Goal: Task Accomplishment & Management: Complete application form

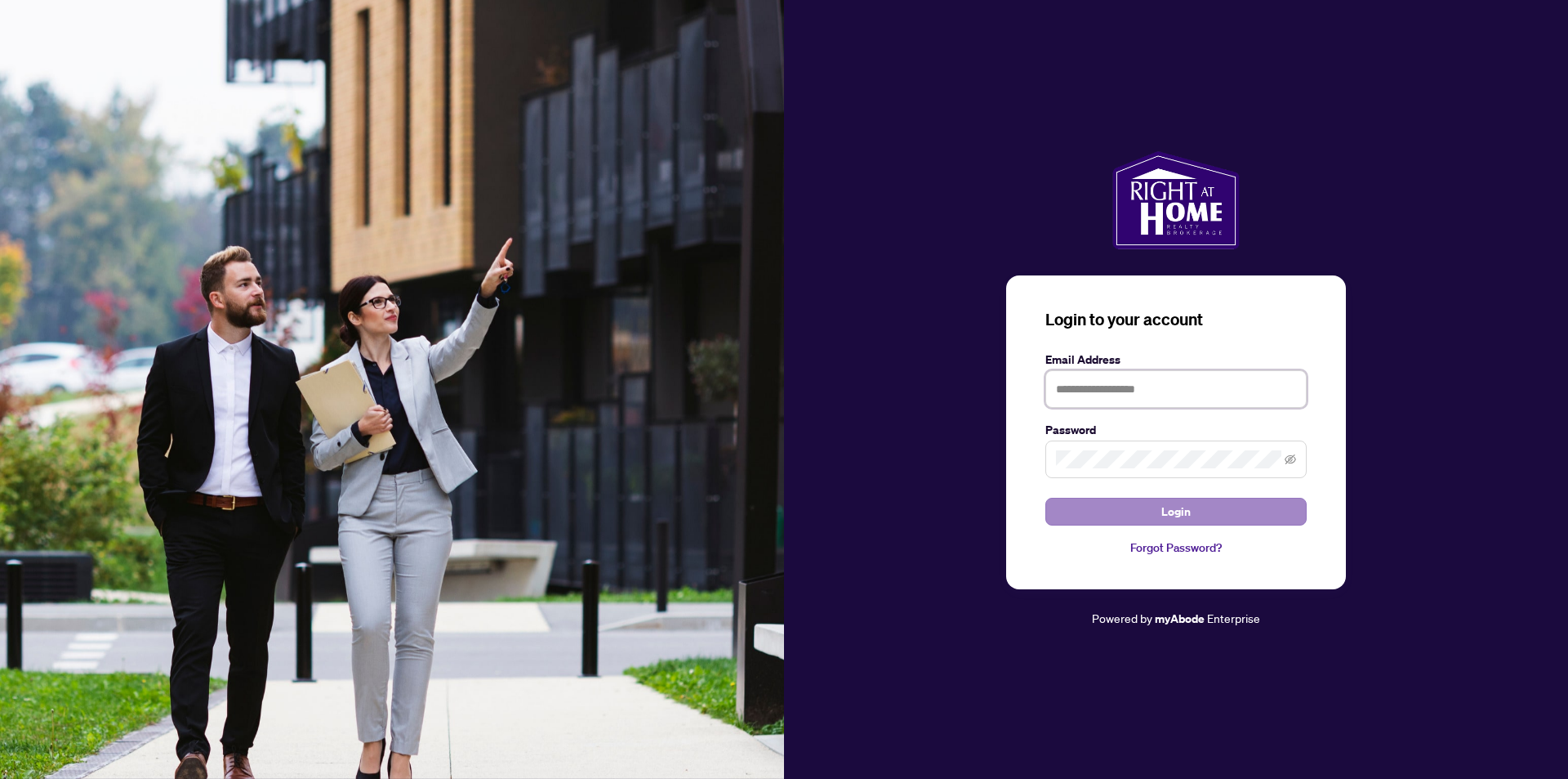
type input "**********"
click at [1217, 517] on button "Login" at bounding box center [1176, 512] width 261 height 28
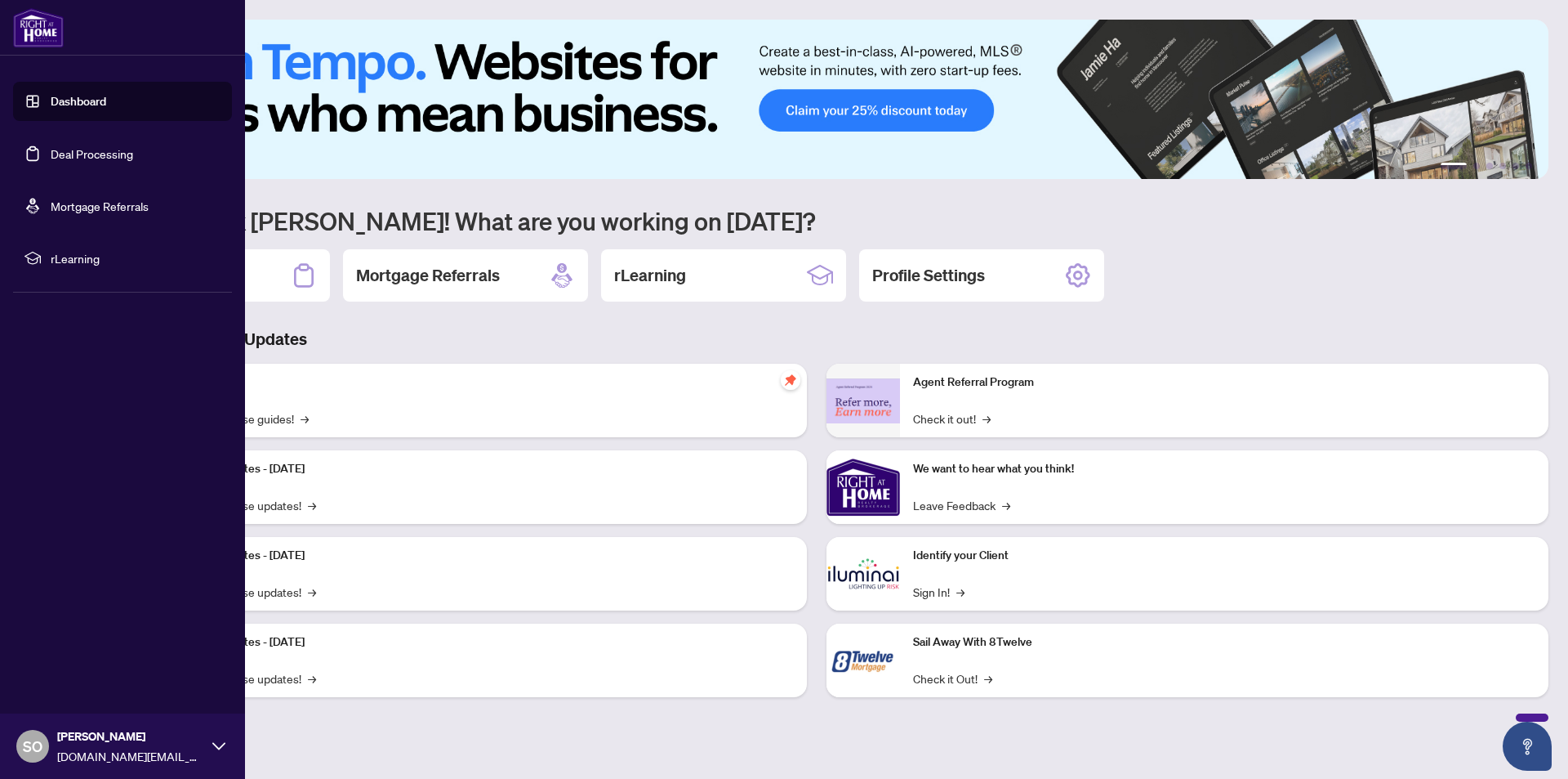
click at [94, 160] on link "Deal Processing" at bounding box center [91, 153] width 83 height 15
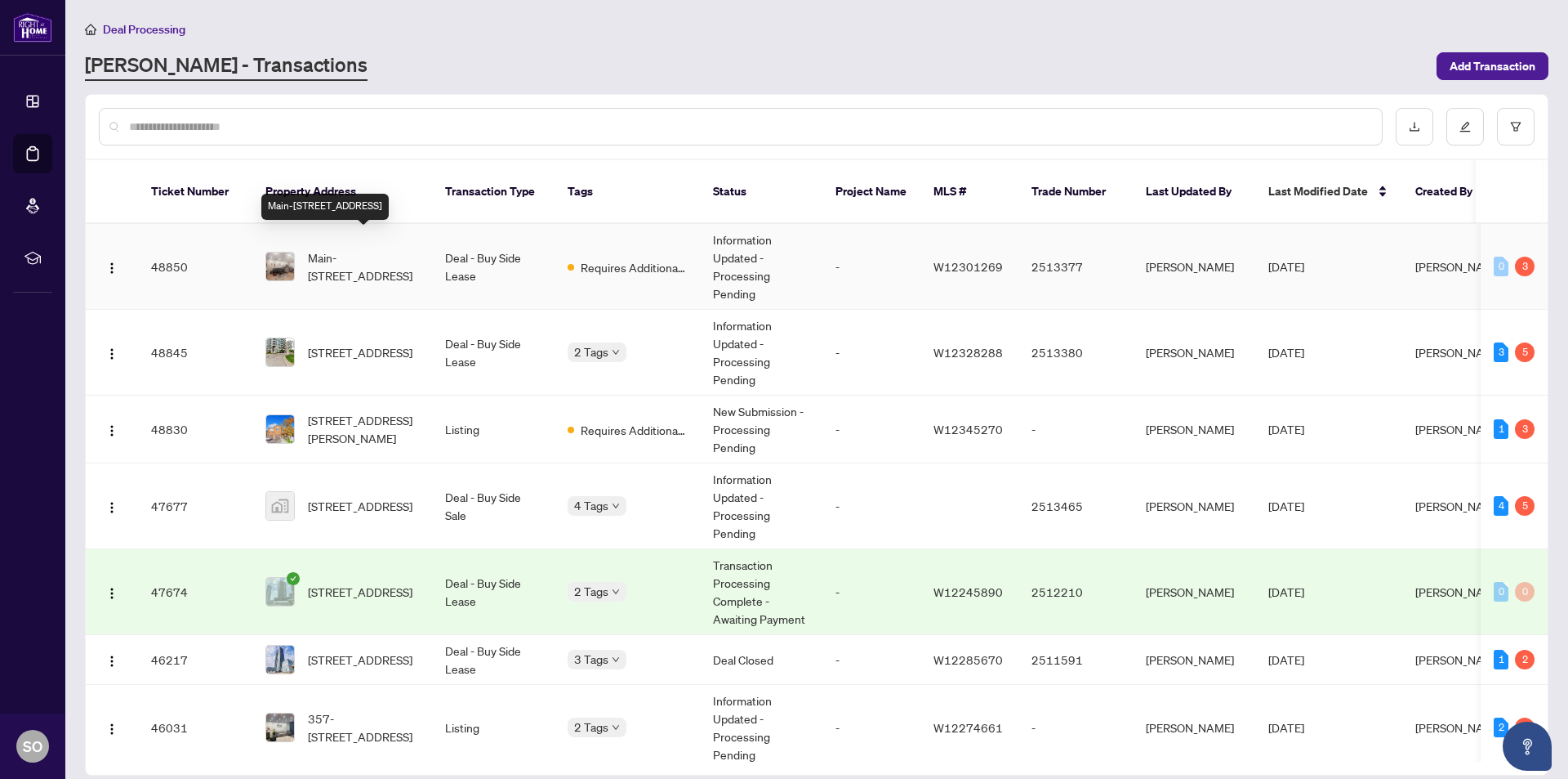
click at [370, 249] on span "Main-[STREET_ADDRESS]" at bounding box center [364, 266] width 111 height 36
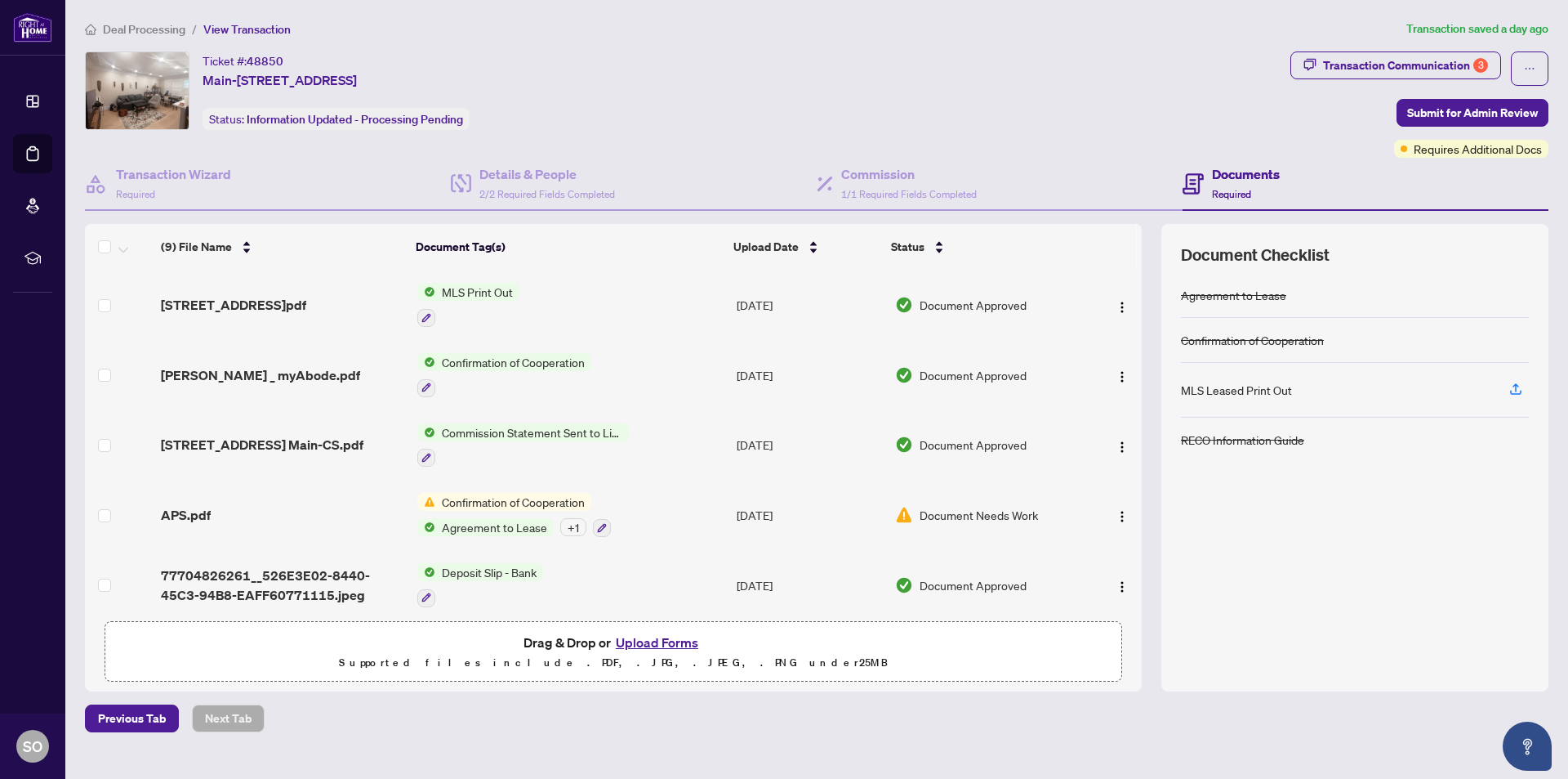
click at [522, 523] on span "Agreement to Lease" at bounding box center [494, 526] width 119 height 18
click at [461, 586] on span "Confirmation of Cooperation" at bounding box center [517, 581] width 156 height 18
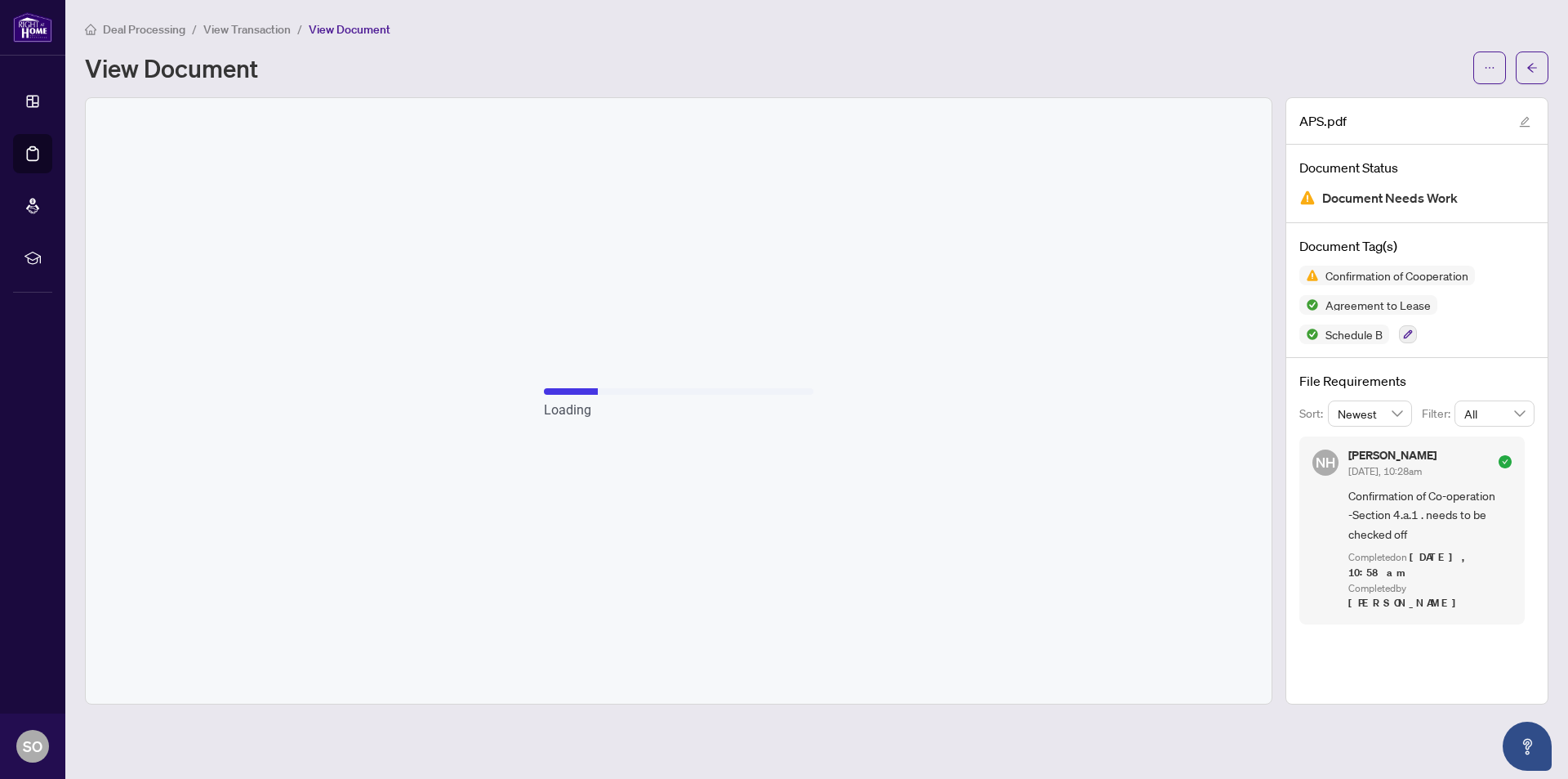
click at [234, 28] on span "View Transaction" at bounding box center [247, 29] width 87 height 15
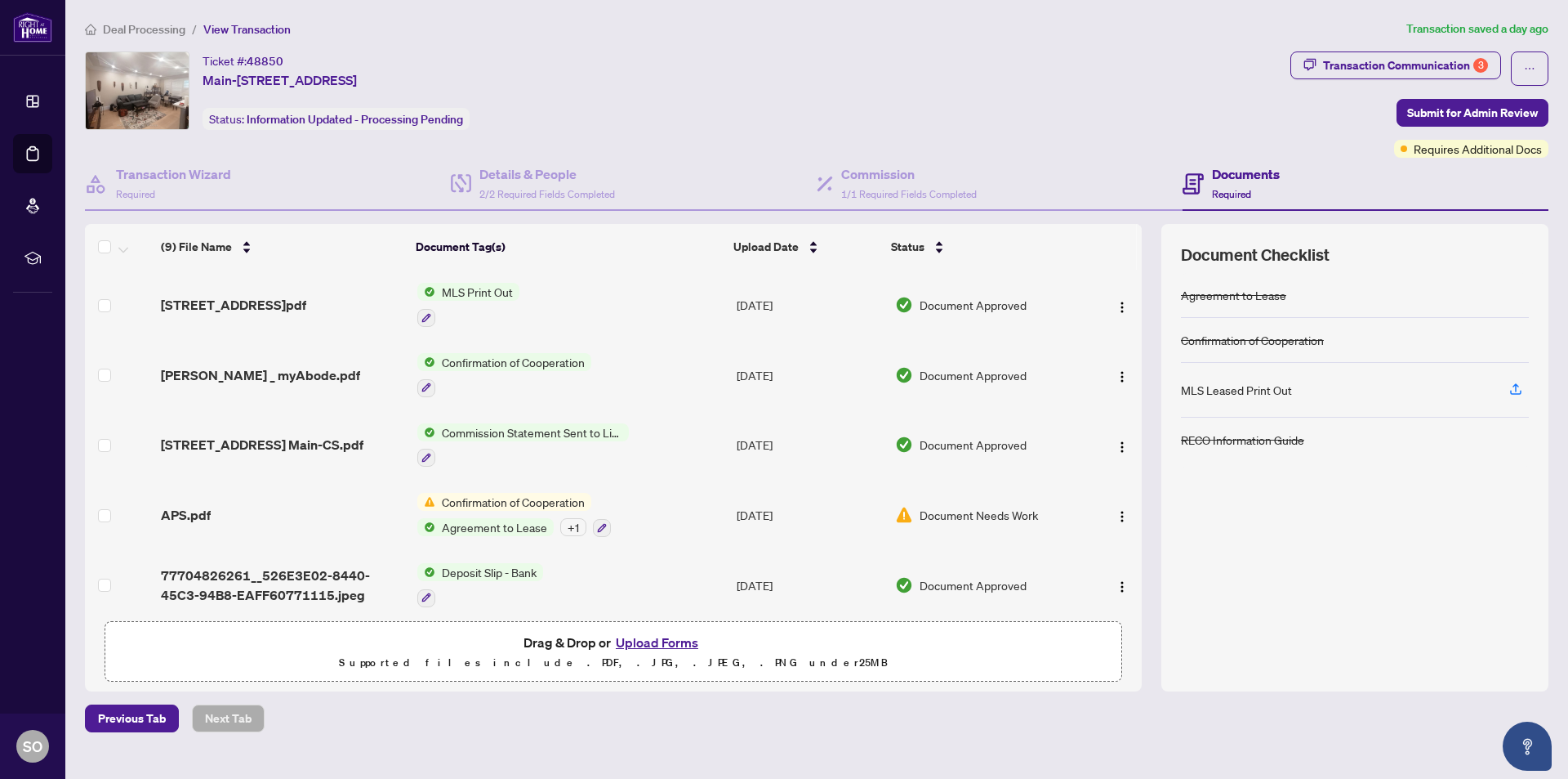
click at [143, 26] on span "Deal Processing" at bounding box center [144, 29] width 83 height 15
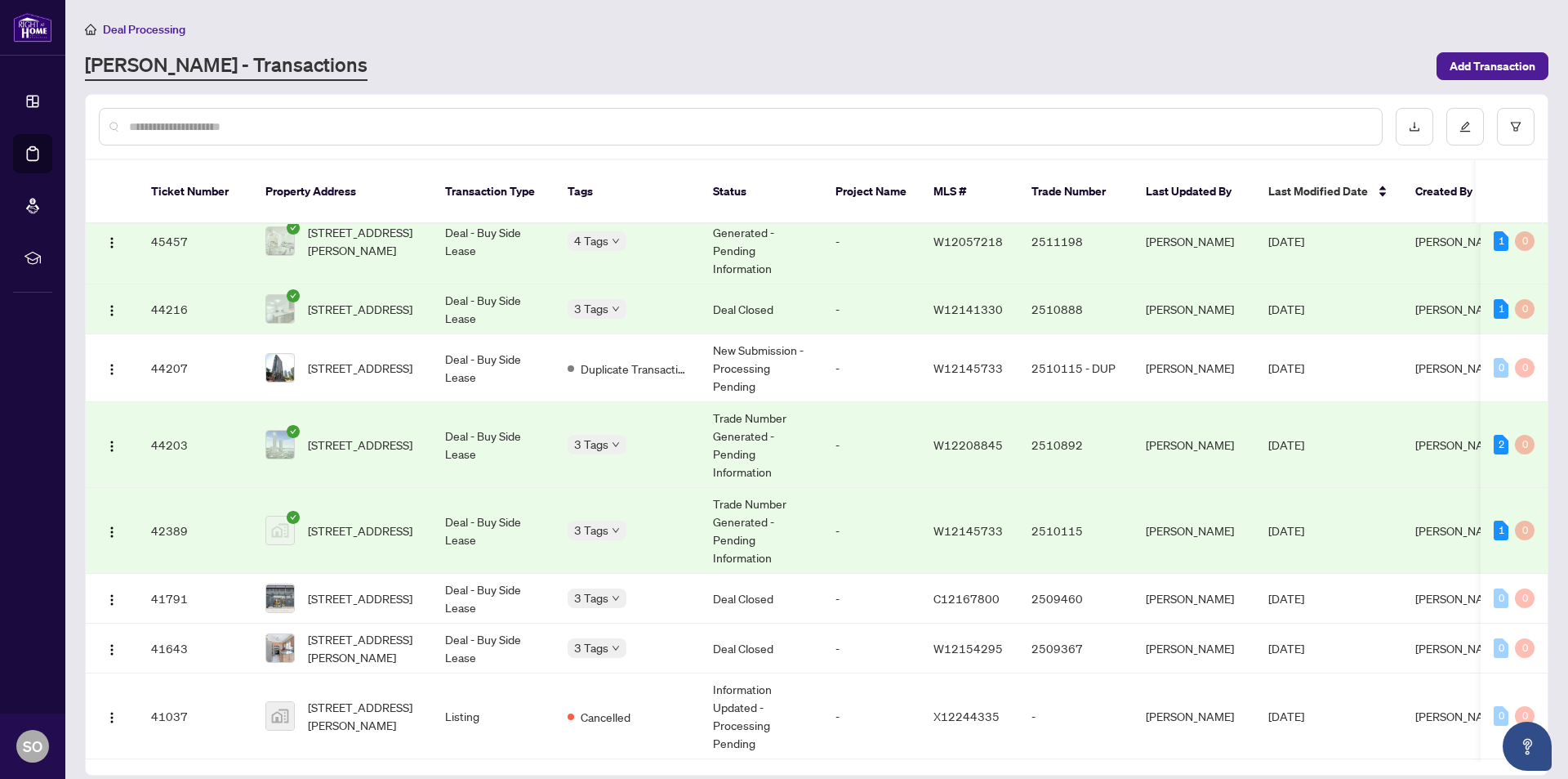
scroll to position [653, 0]
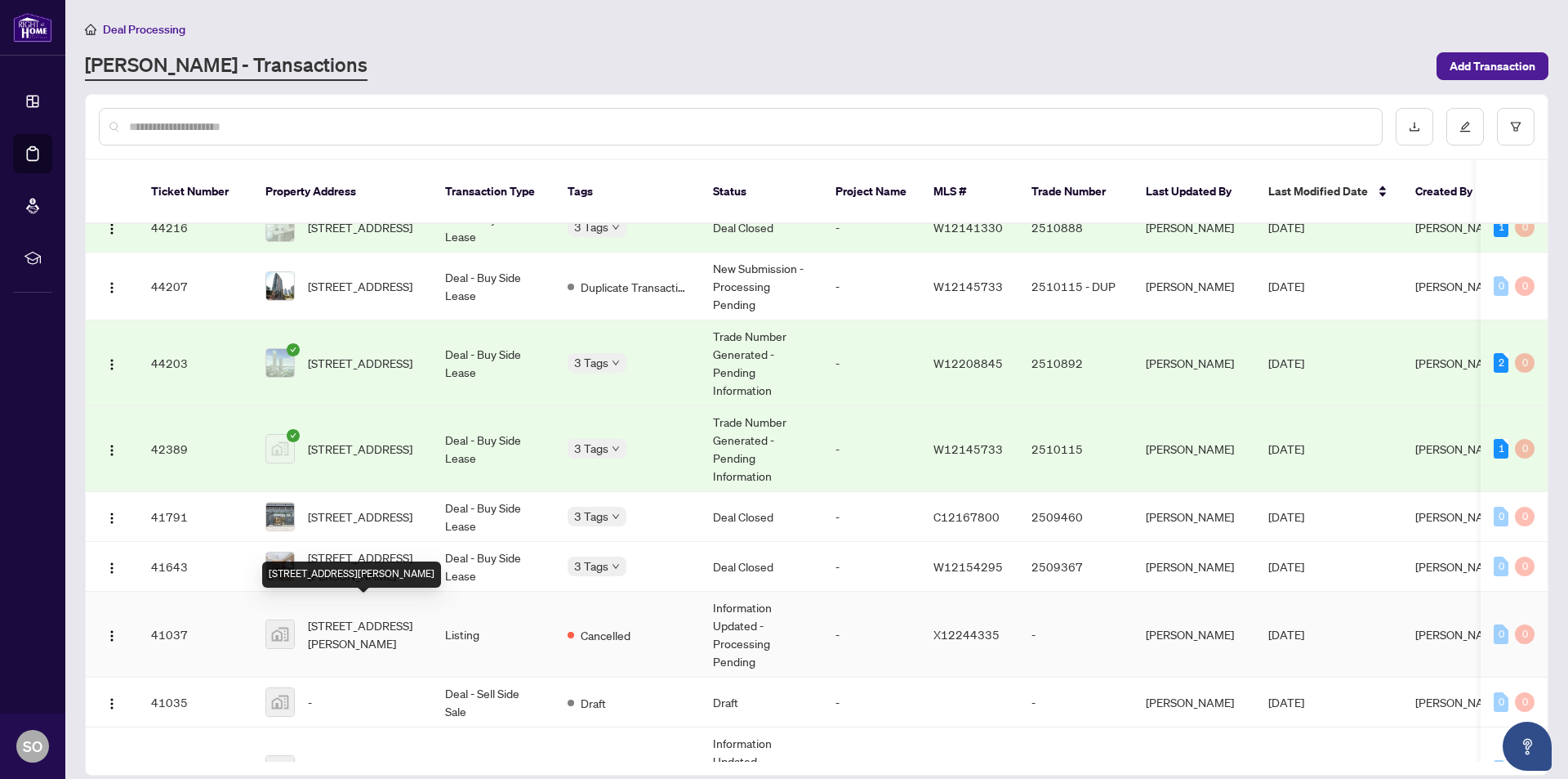
click at [317, 628] on span "[STREET_ADDRESS][PERSON_NAME]" at bounding box center [364, 634] width 111 height 36
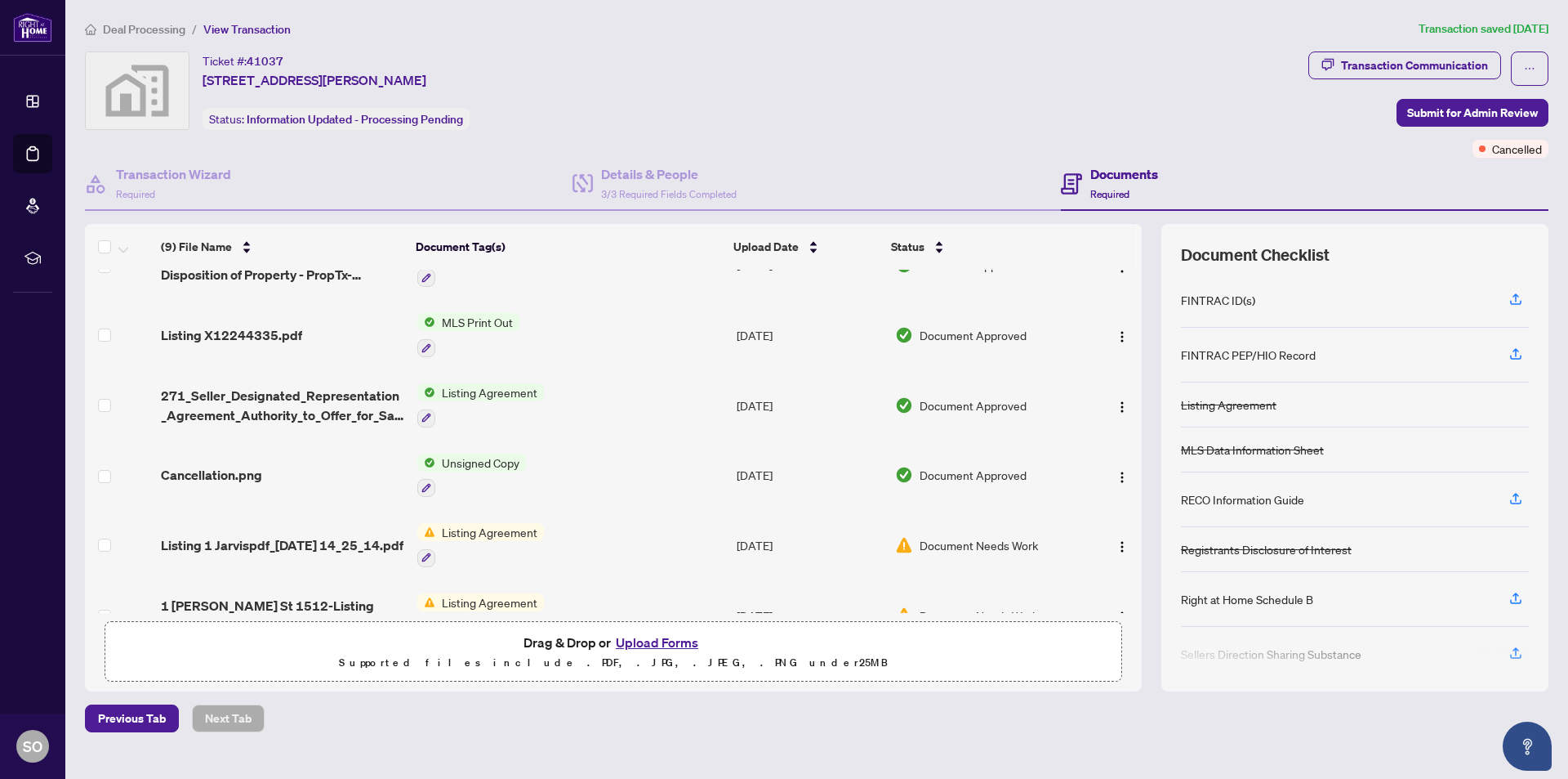
scroll to position [285, 0]
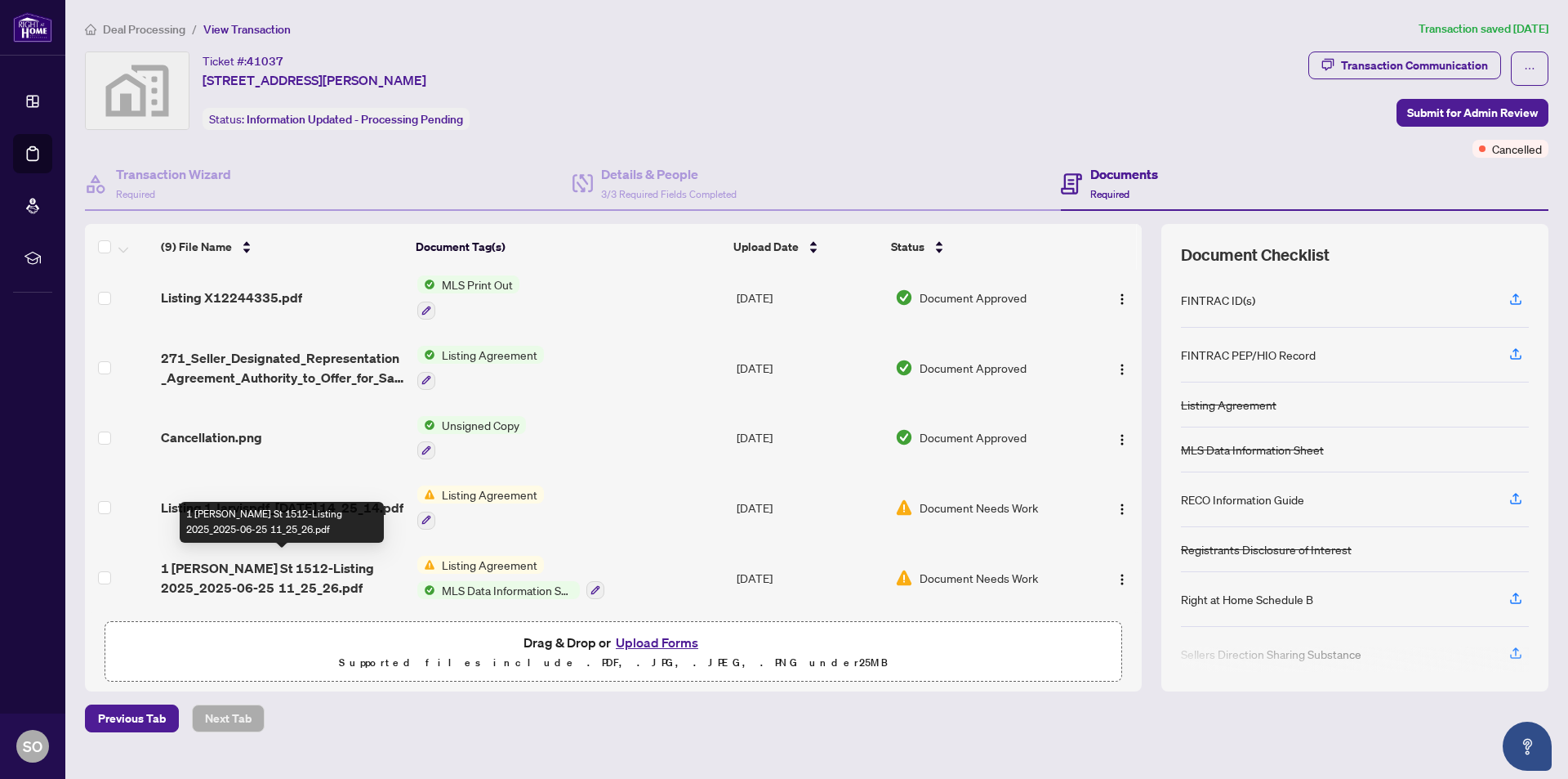
click at [205, 575] on span "1 [PERSON_NAME] St 1512-Listing 2025_2025-06-25 11_25_26.pdf" at bounding box center [282, 577] width 243 height 39
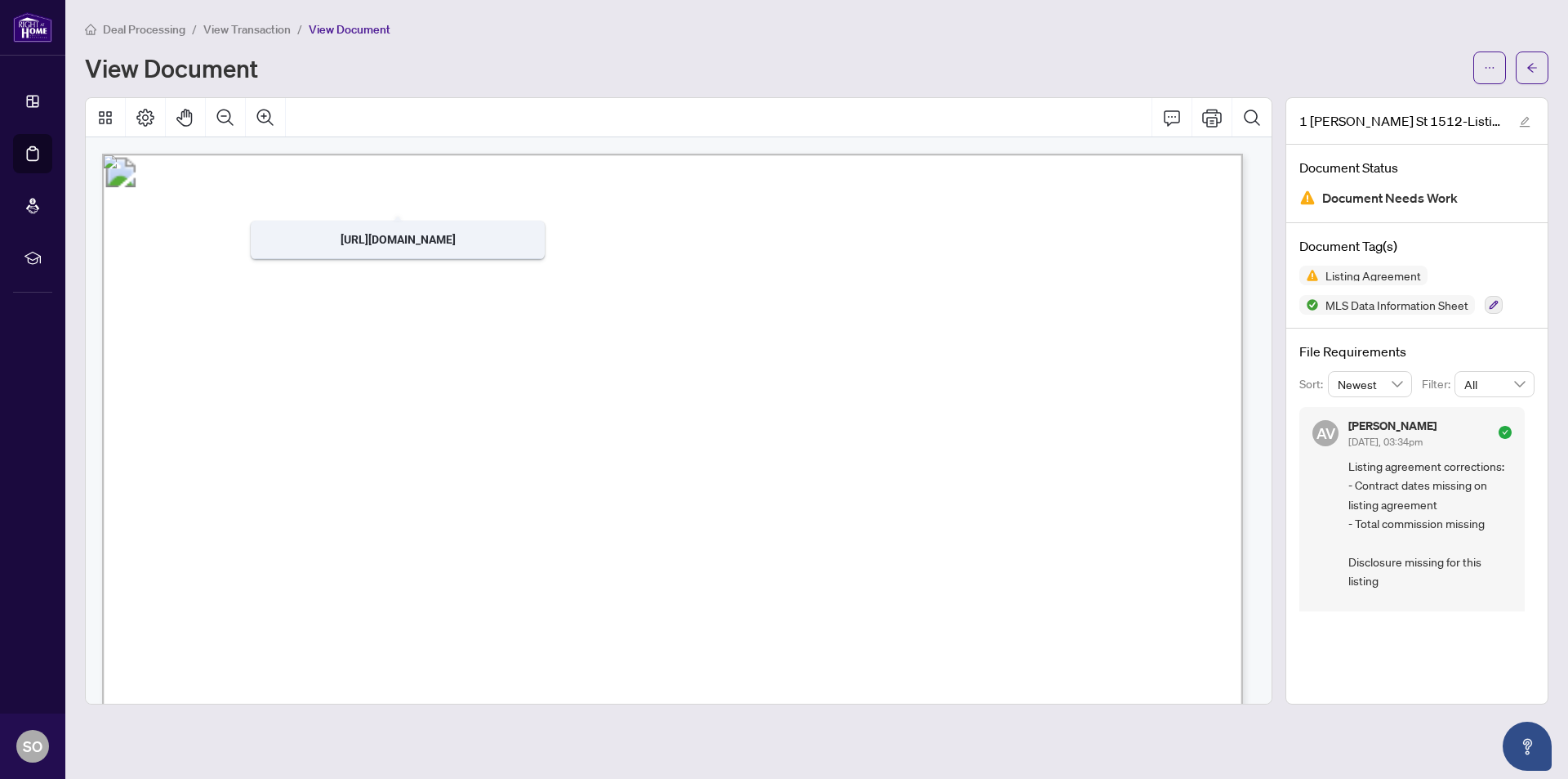
click at [242, 26] on span "View Transaction" at bounding box center [247, 29] width 87 height 15
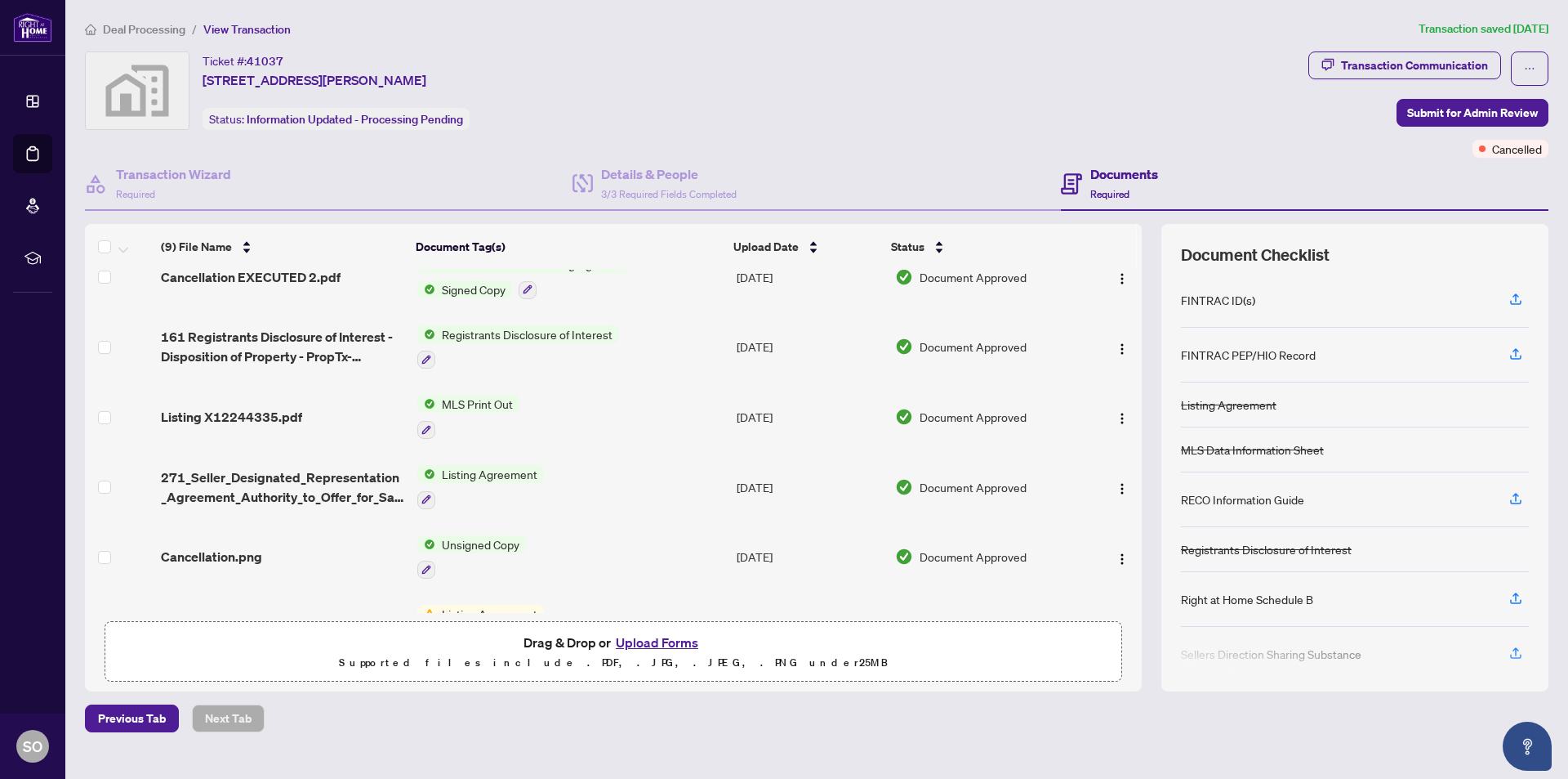
scroll to position [285, 0]
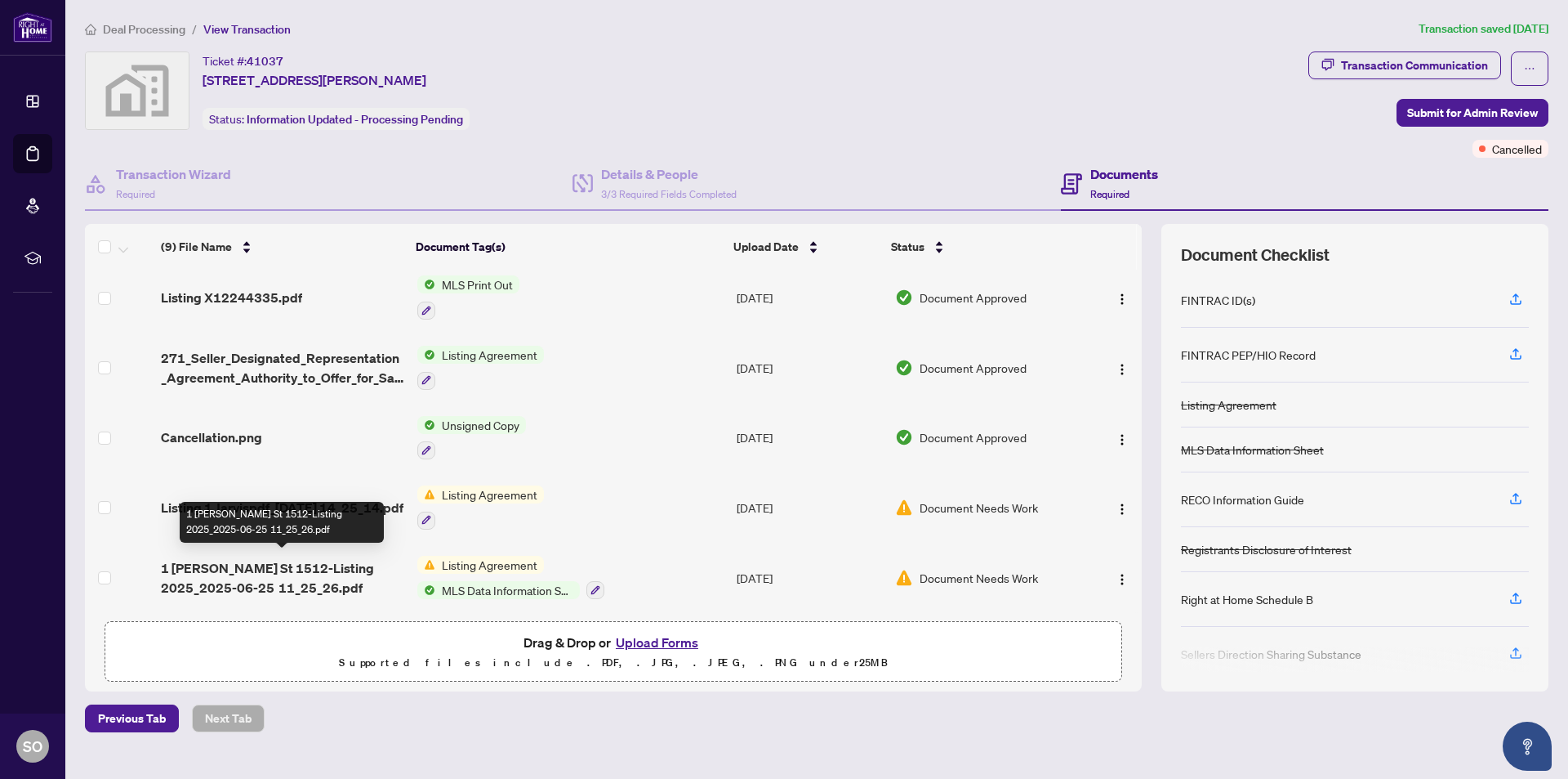
click at [237, 566] on span "1 [PERSON_NAME] St 1512-Listing 2025_2025-06-25 11_25_26.pdf" at bounding box center [282, 577] width 243 height 39
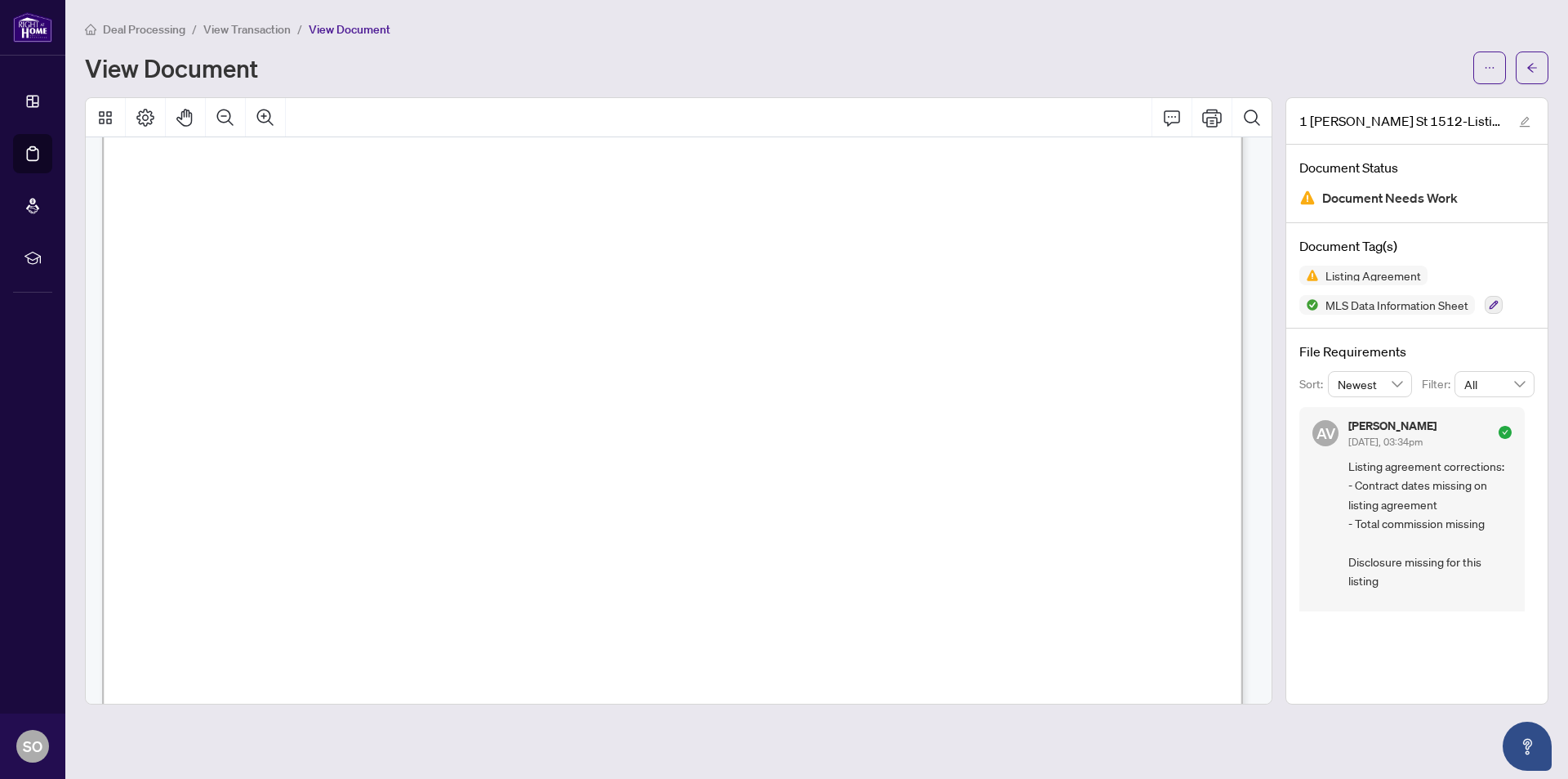
scroll to position [6209, 0]
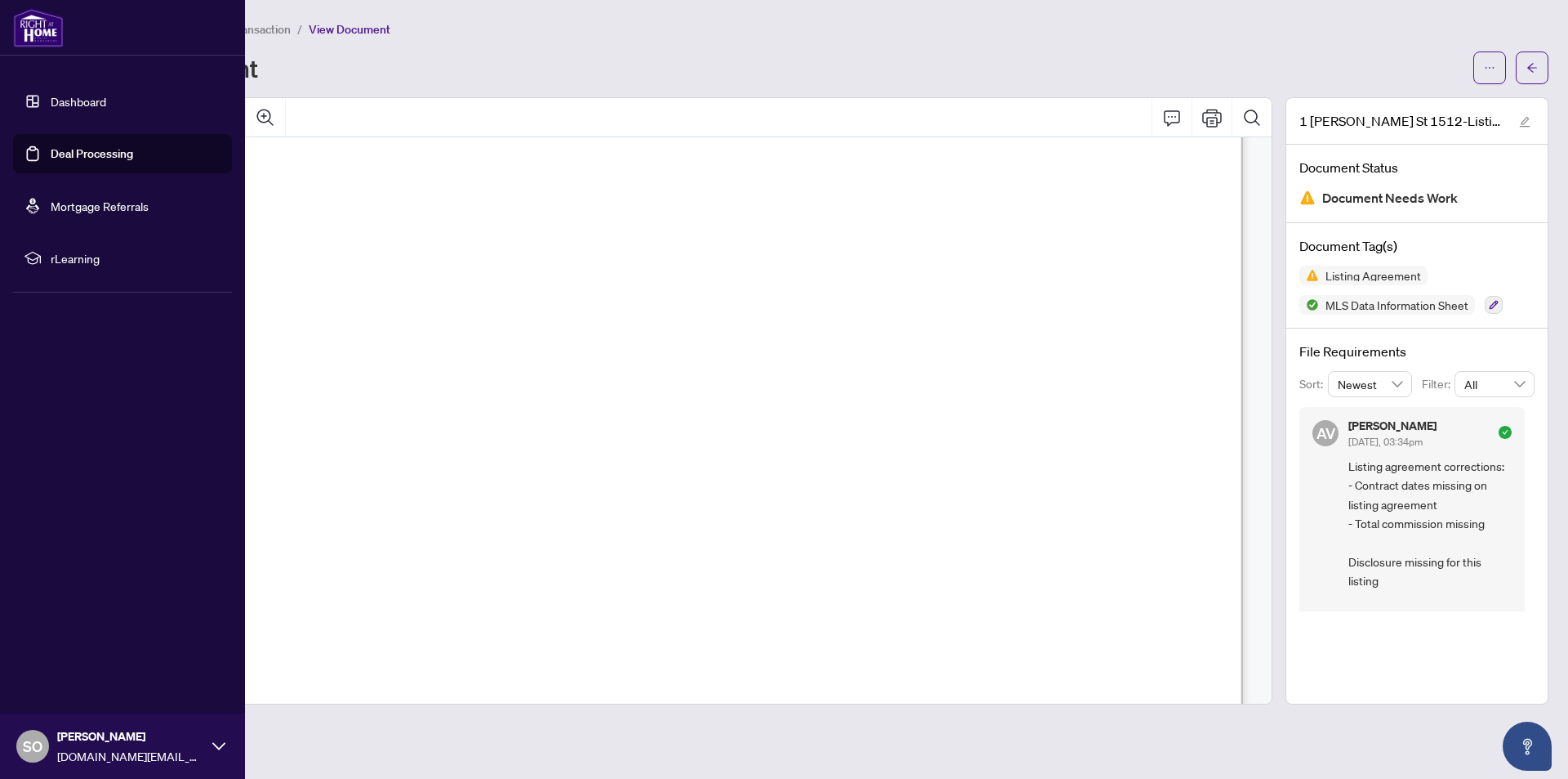
click at [106, 101] on link "Dashboard" at bounding box center [78, 101] width 56 height 15
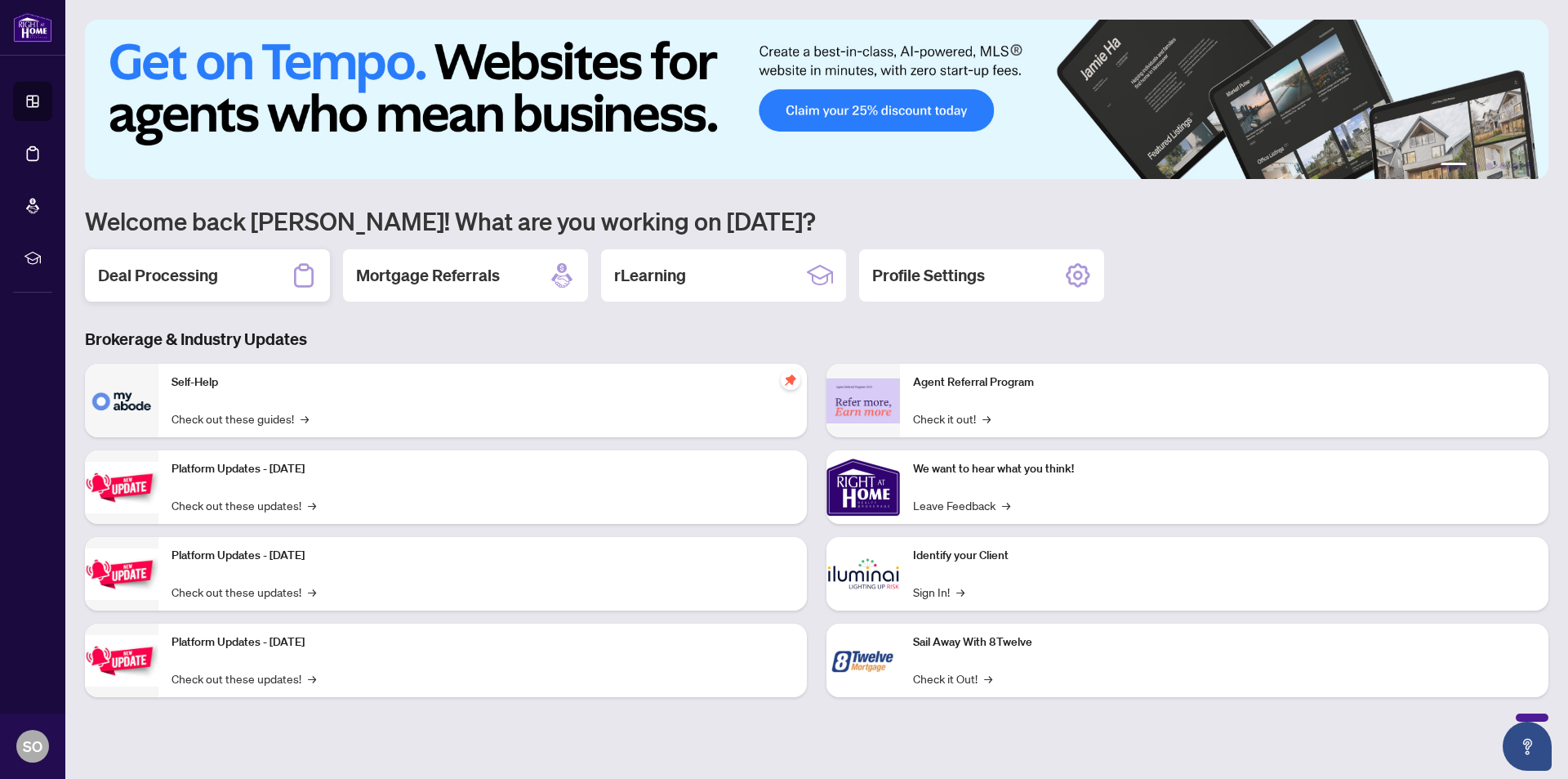
click at [143, 268] on h2 "Deal Processing" at bounding box center [158, 275] width 120 height 23
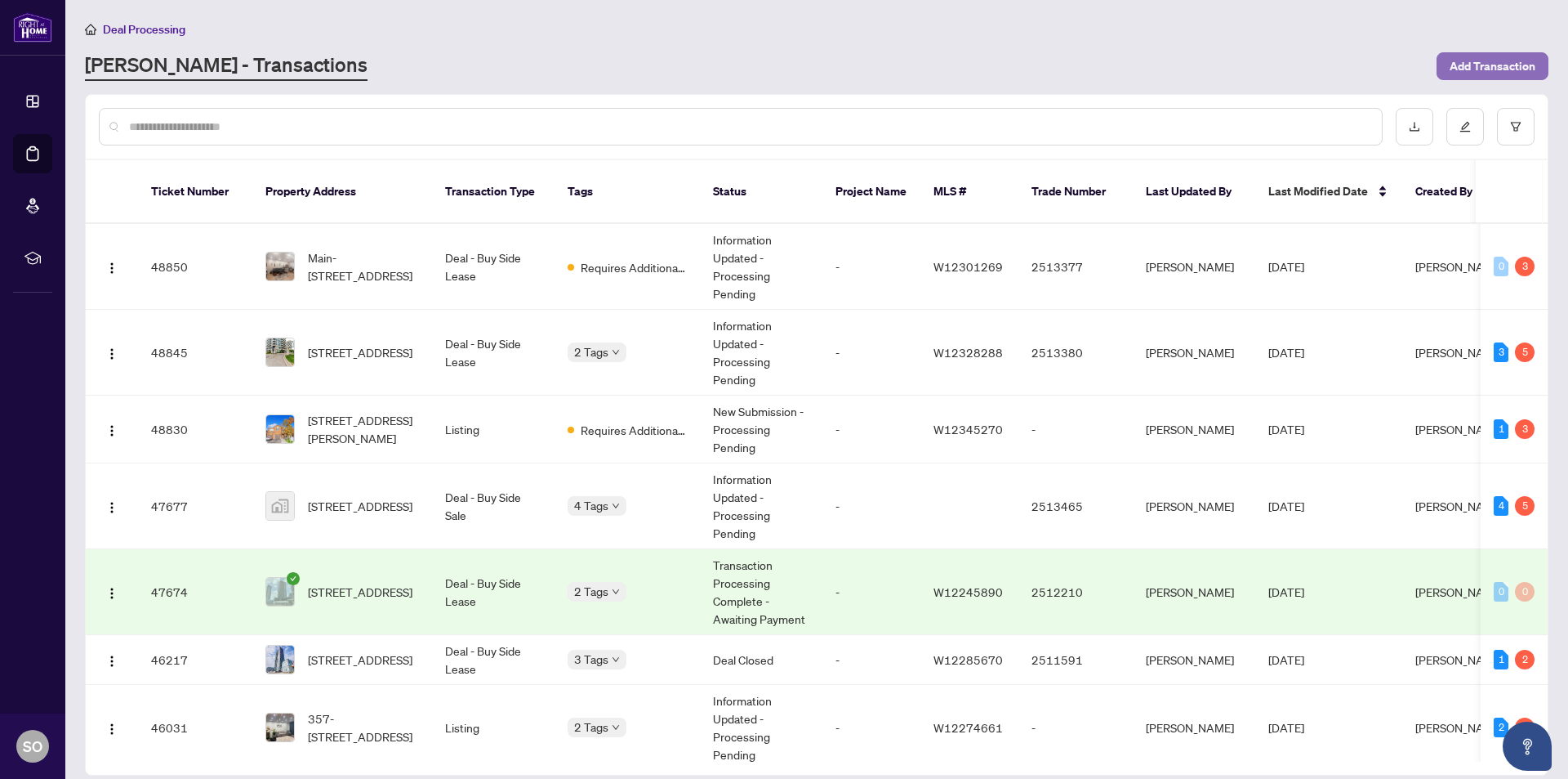
click at [1489, 65] on span "Add Transaction" at bounding box center [1493, 66] width 85 height 26
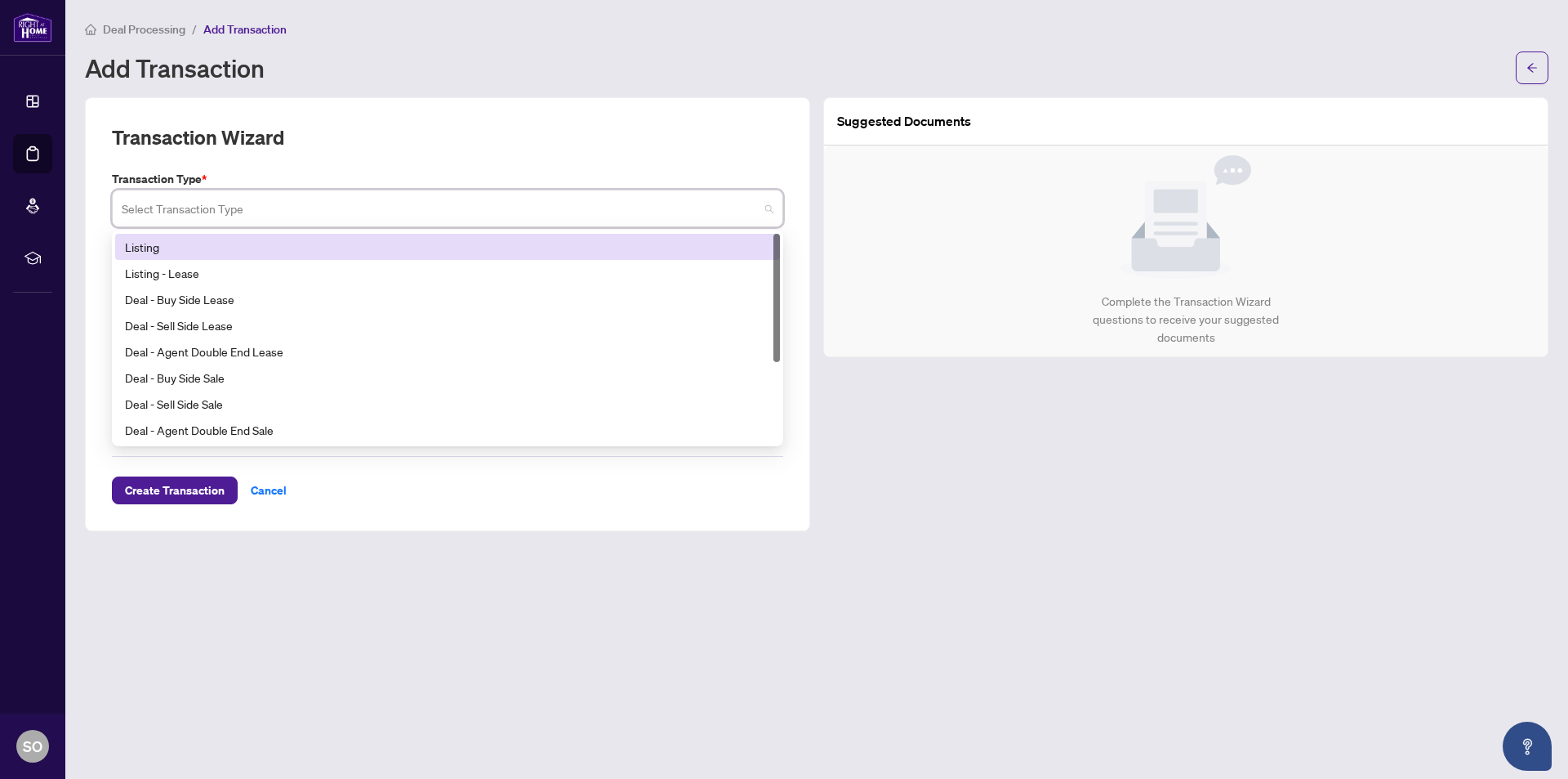
click at [143, 223] on input "search" at bounding box center [441, 211] width 637 height 36
click at [257, 237] on div "Listing" at bounding box center [448, 246] width 646 height 18
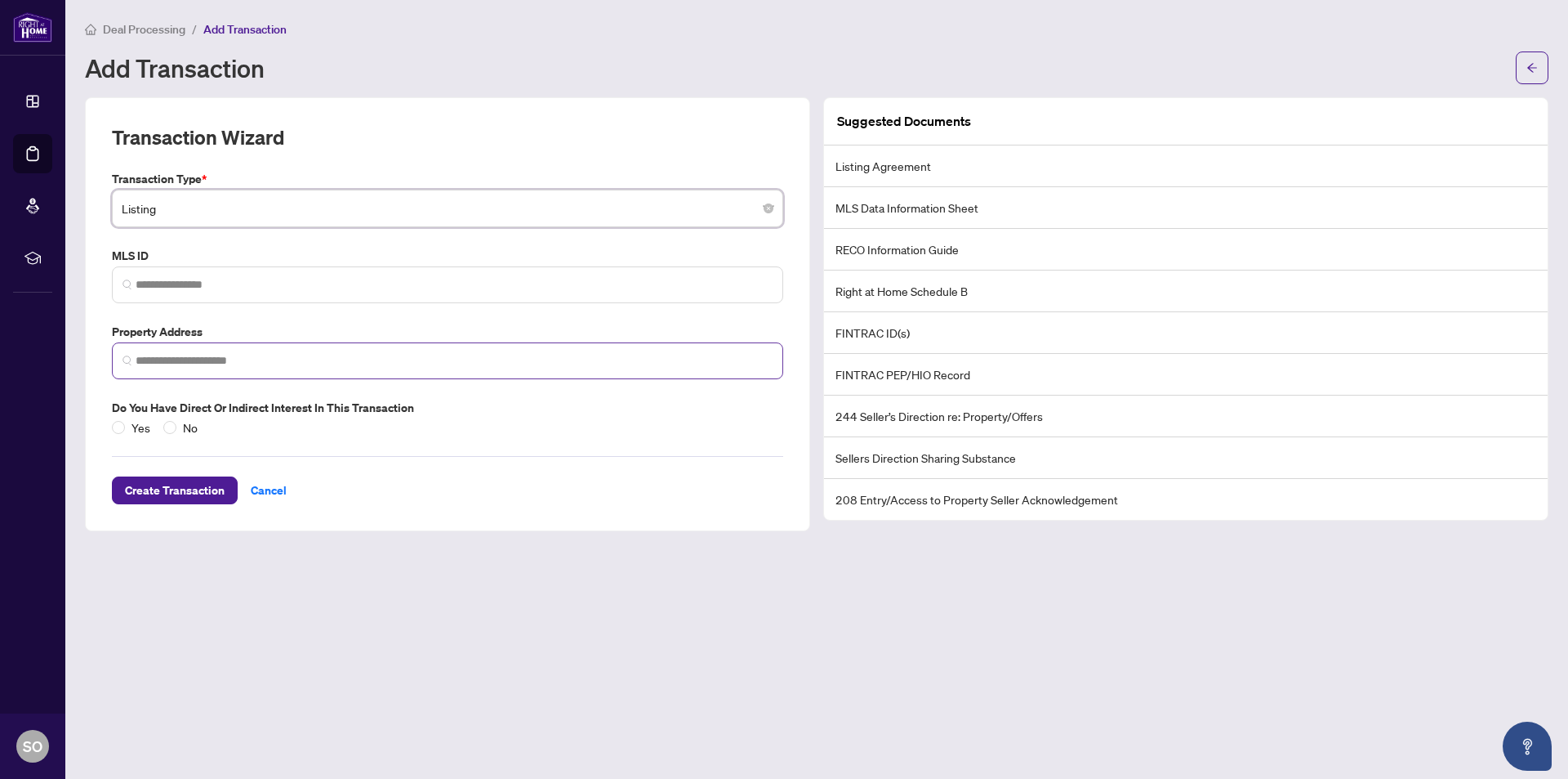
click at [170, 348] on span at bounding box center [448, 360] width 671 height 37
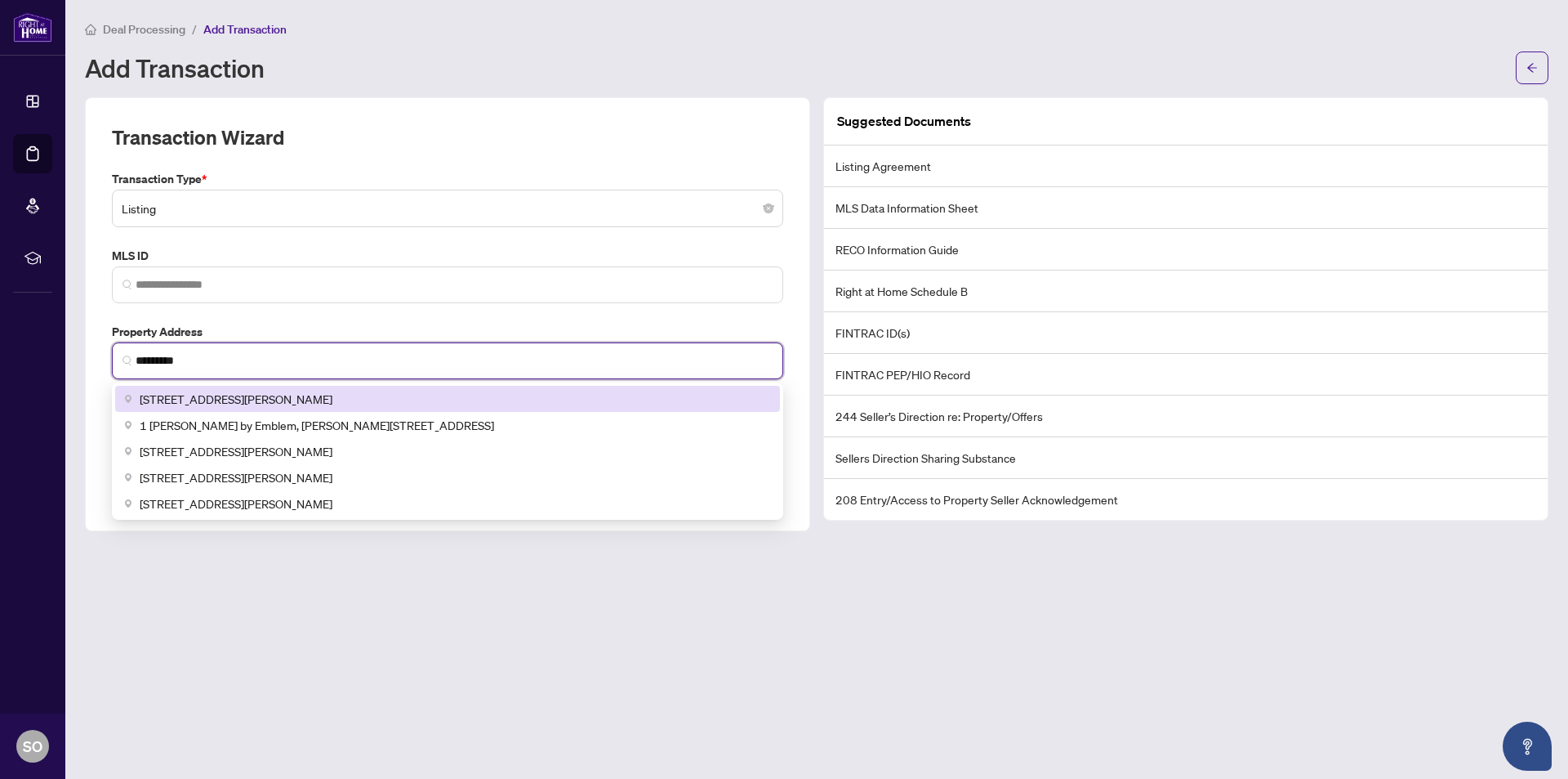
click at [171, 406] on span "[STREET_ADDRESS][PERSON_NAME]" at bounding box center [237, 398] width 193 height 18
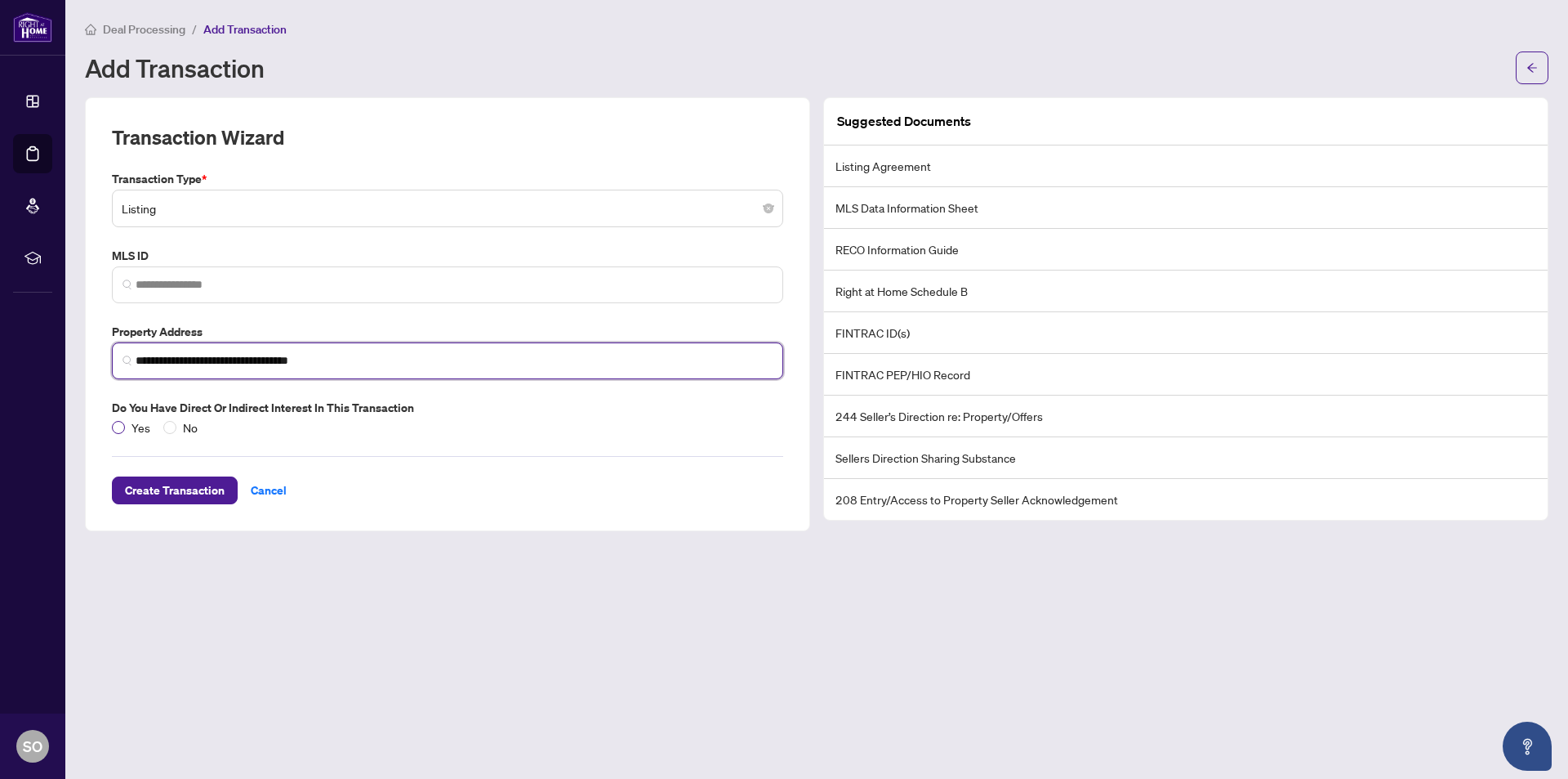
type input "**********"
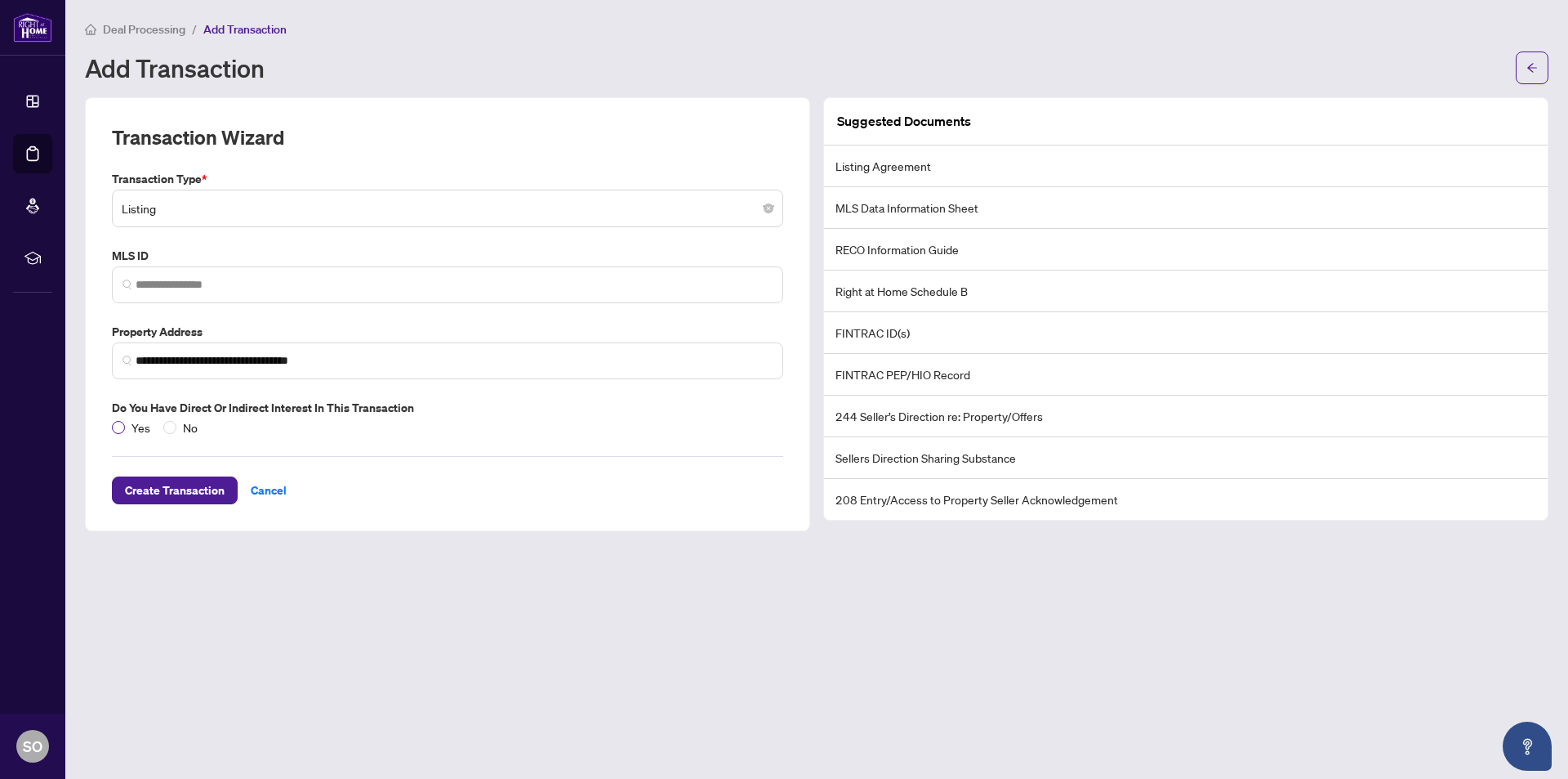
click at [132, 430] on span "Yes" at bounding box center [140, 427] width 32 height 18
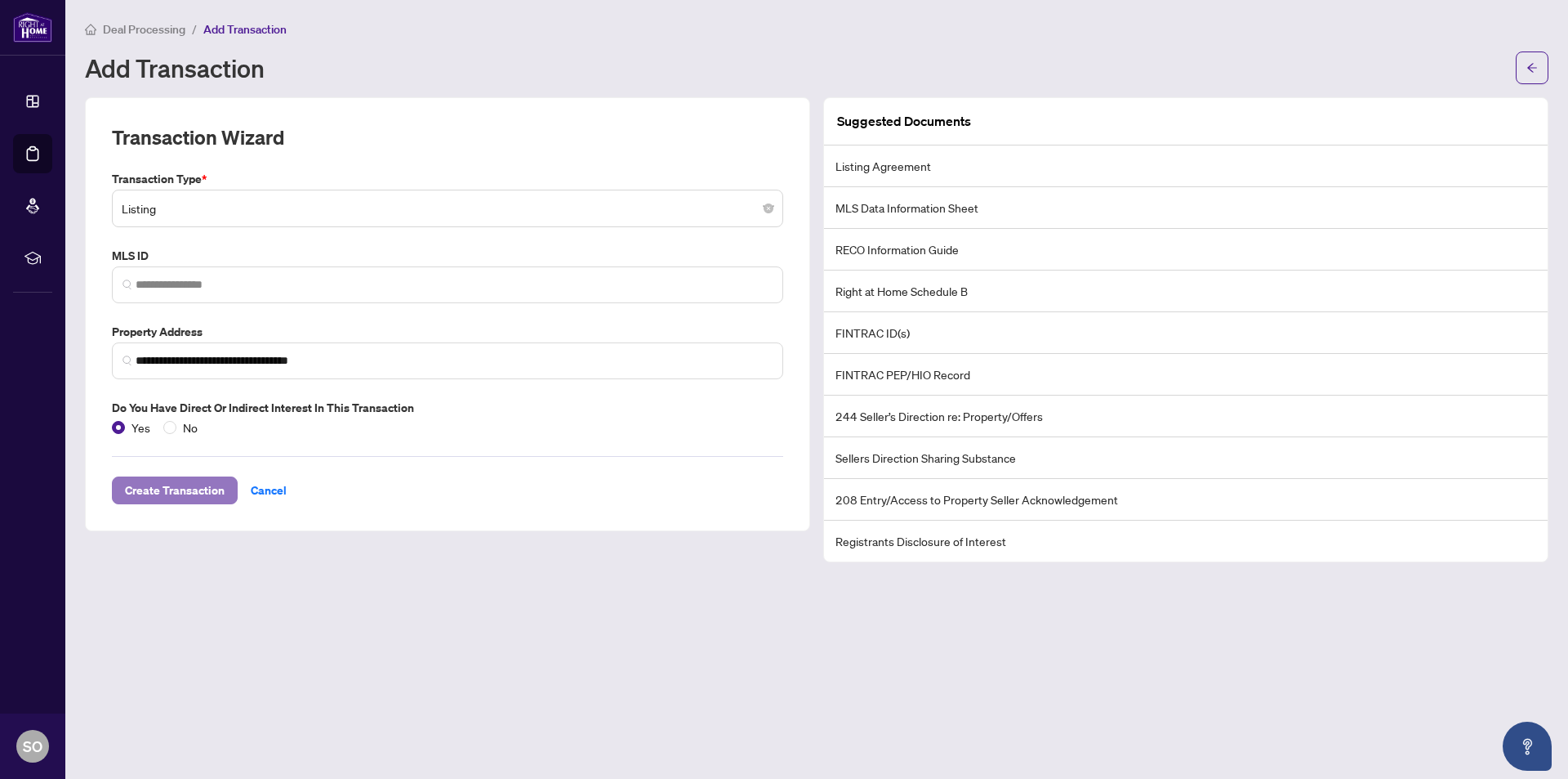
click at [147, 493] on span "Create Transaction" at bounding box center [174, 490] width 100 height 26
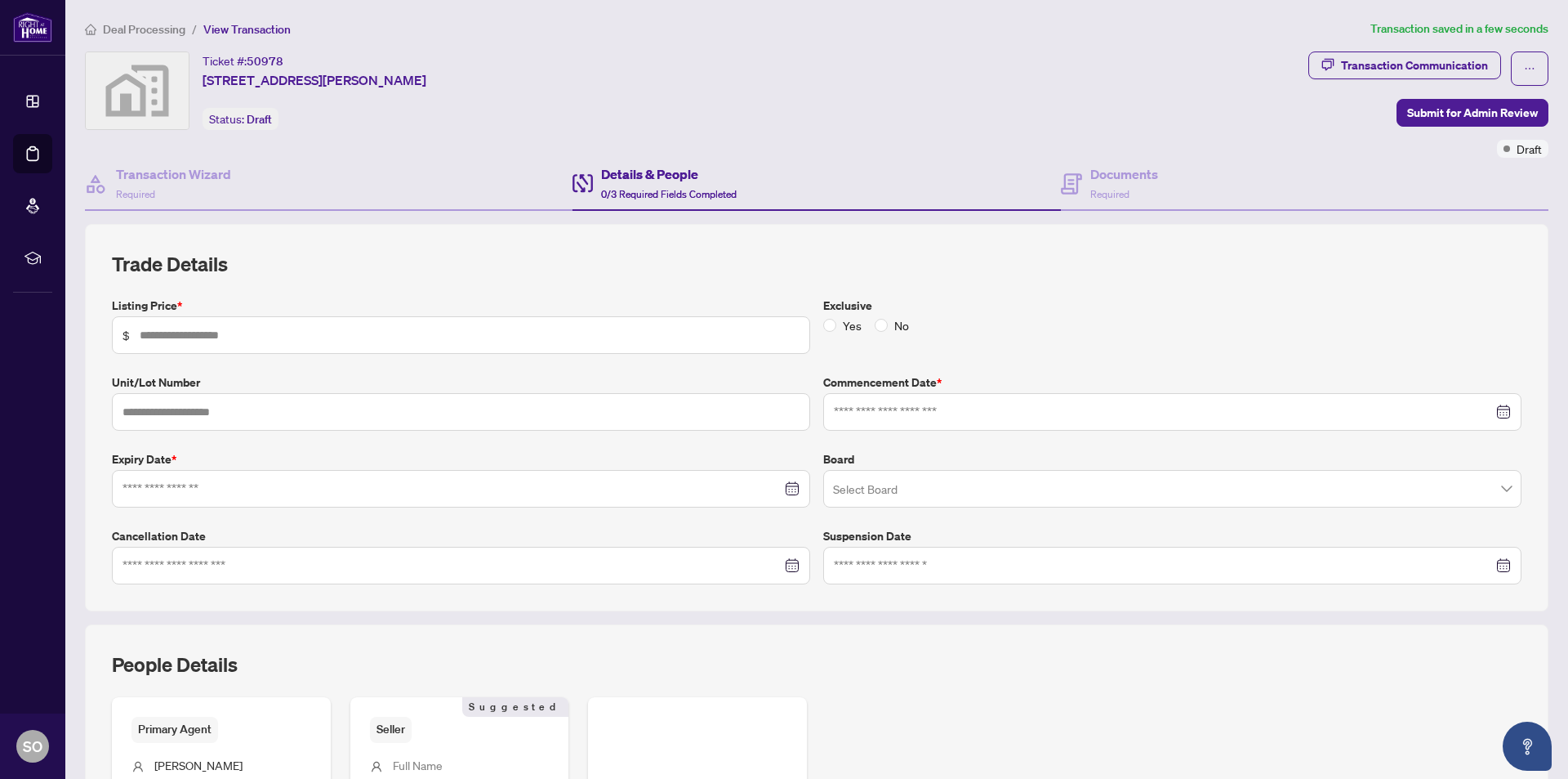
click at [153, 324] on span "$" at bounding box center [461, 335] width 699 height 38
type input "*******"
click at [889, 416] on input at bounding box center [1164, 412] width 659 height 18
type input "**********"
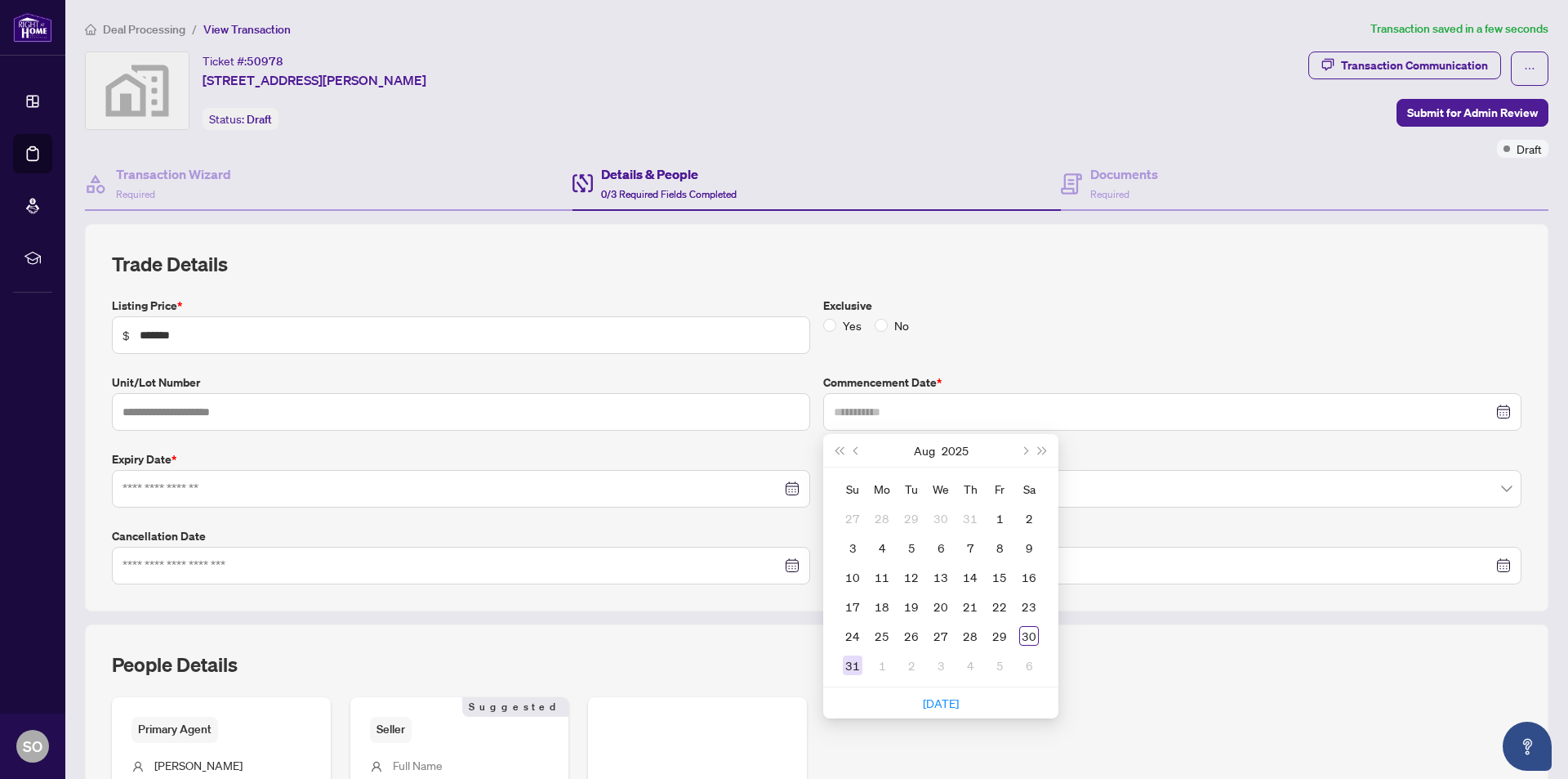
click at [850, 673] on div "31" at bounding box center [852, 665] width 20 height 20
click at [190, 484] on input at bounding box center [452, 488] width 659 height 18
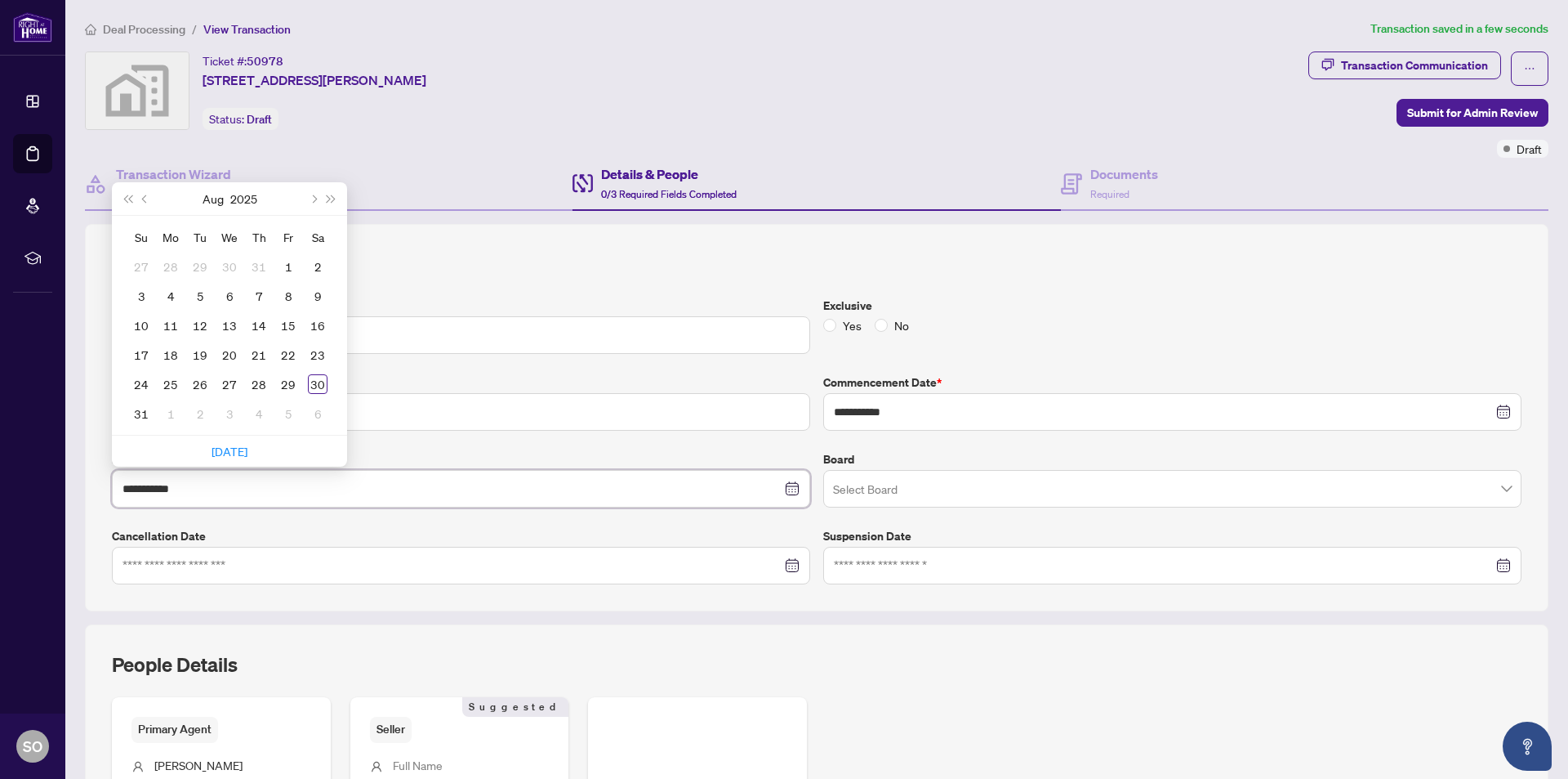
type input "**********"
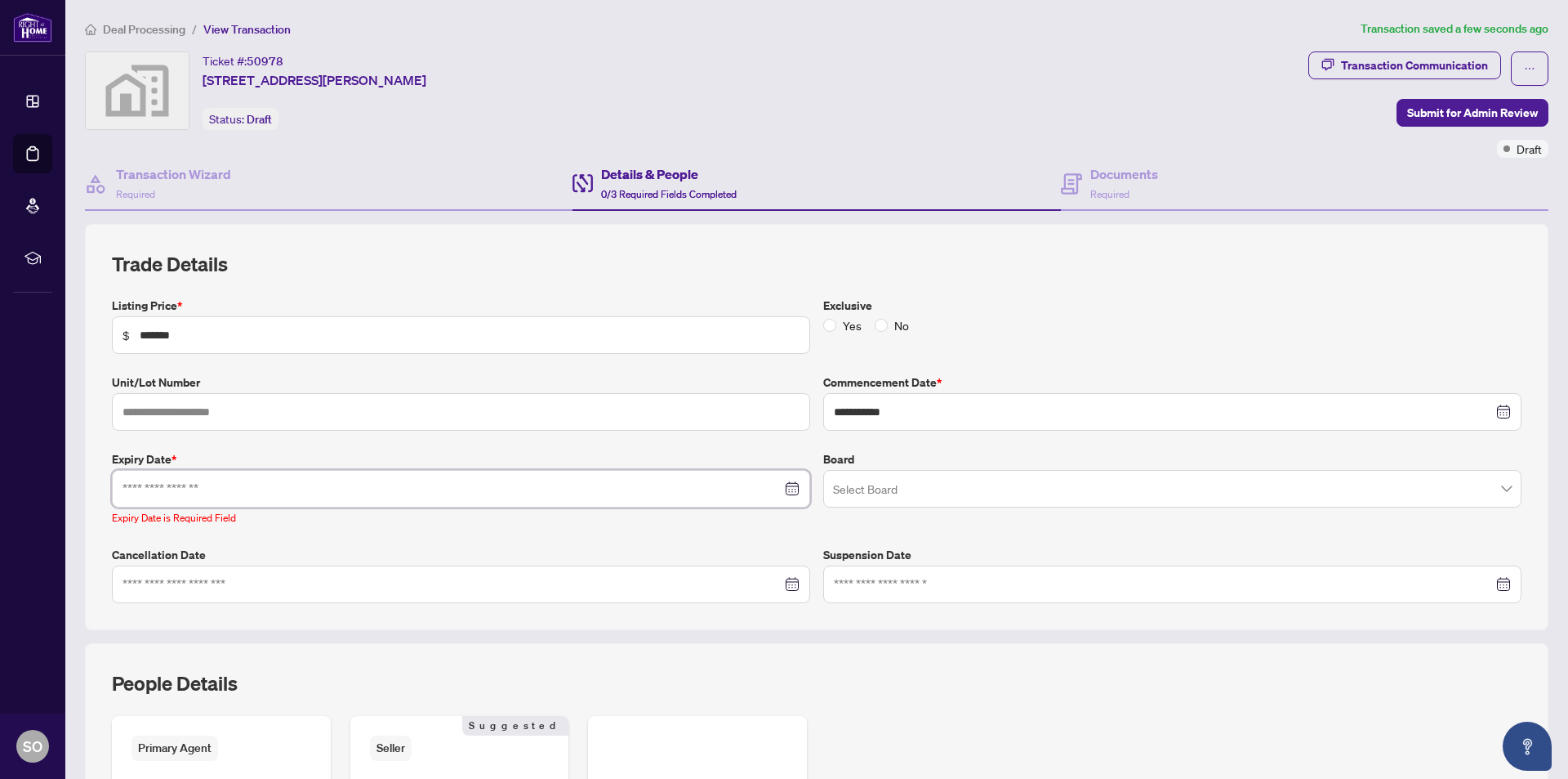
click at [796, 486] on div at bounding box center [461, 489] width 699 height 38
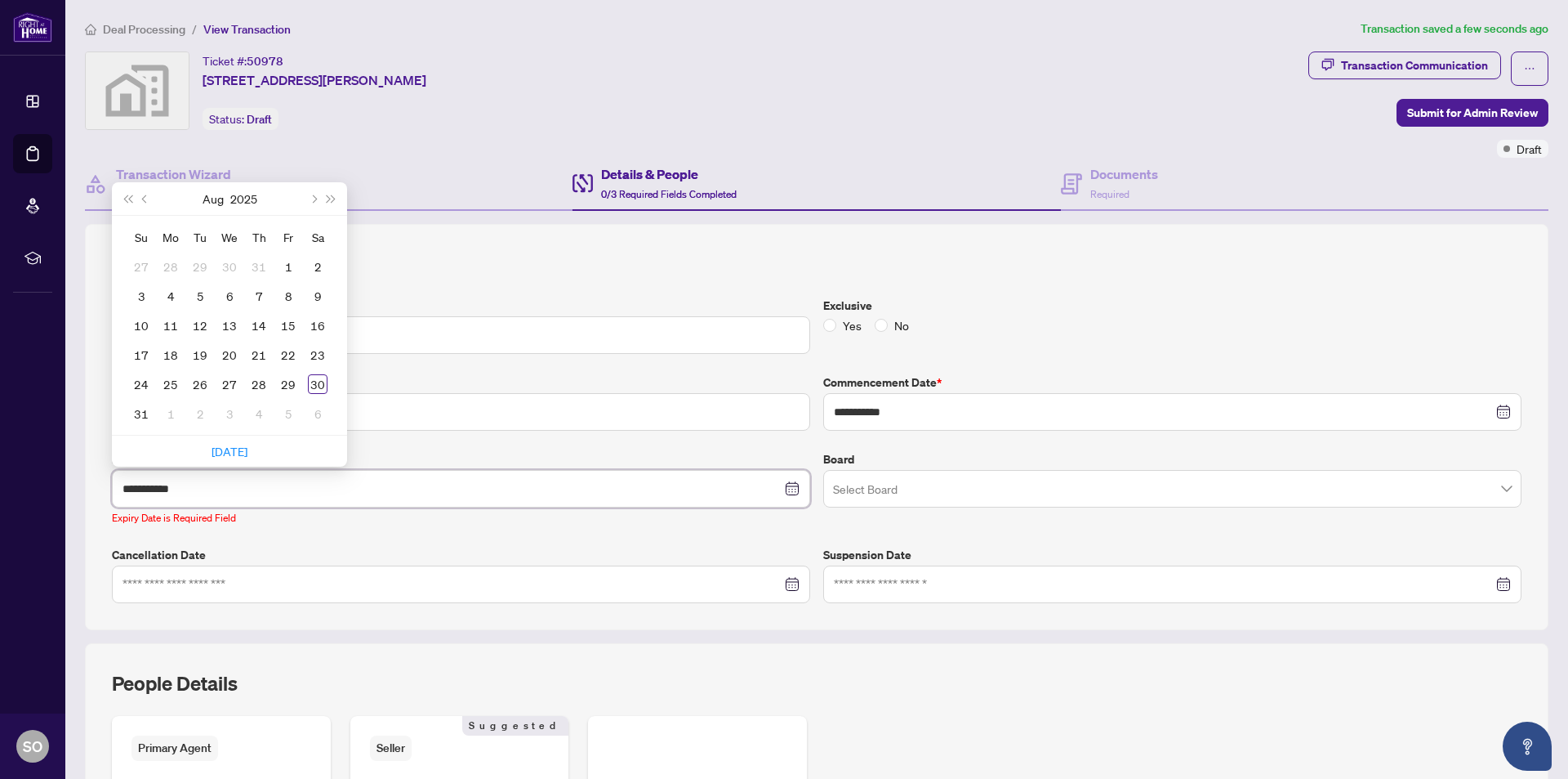
type input "**********"
click at [310, 202] on button "Next month (PageDown)" at bounding box center [313, 198] width 18 height 32
click at [313, 198] on span "Next month (PageDown)" at bounding box center [313, 199] width 9 height 9
type input "**********"
click at [230, 381] on div "29" at bounding box center [229, 384] width 20 height 20
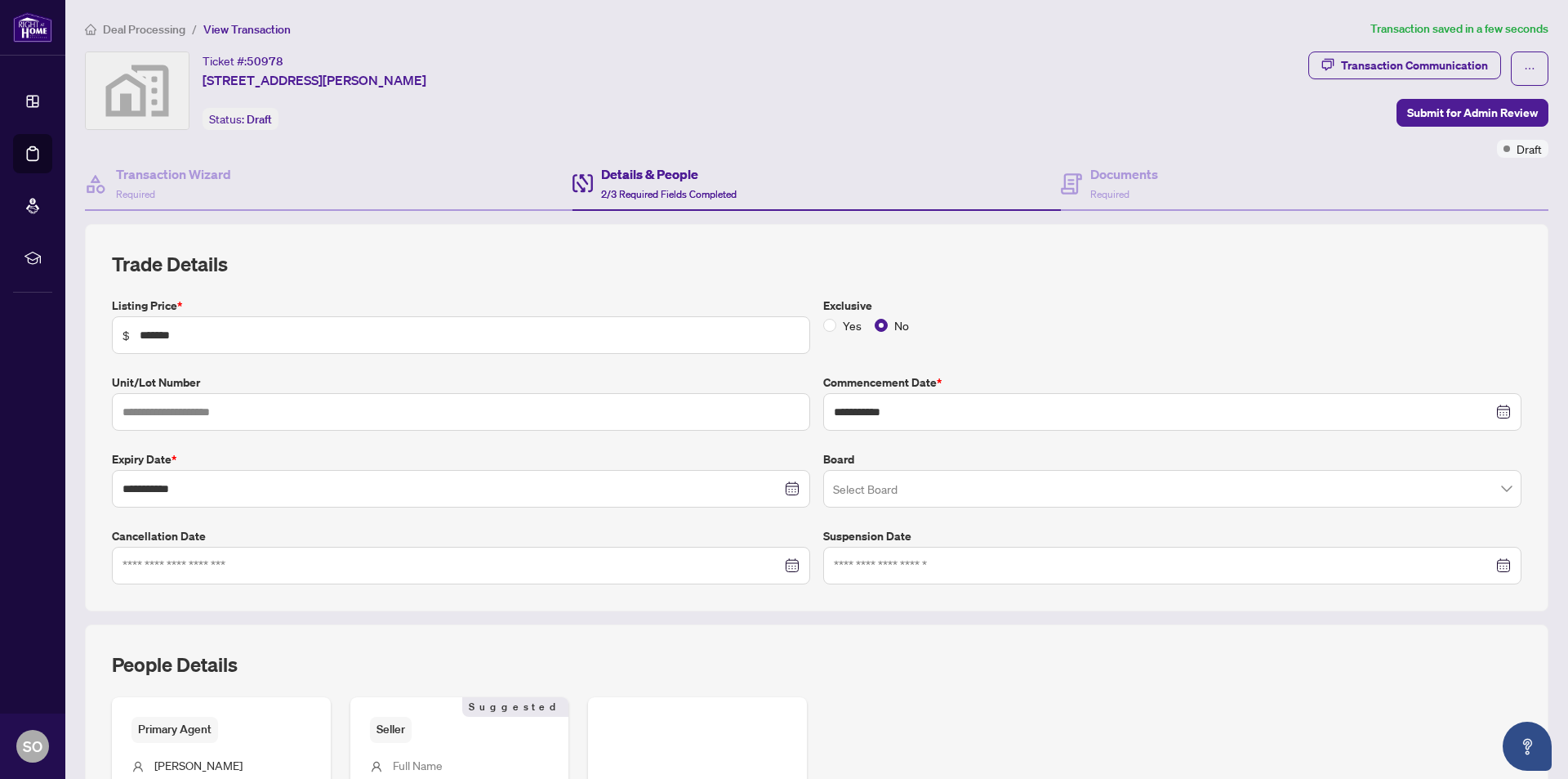
scroll to position [224, 0]
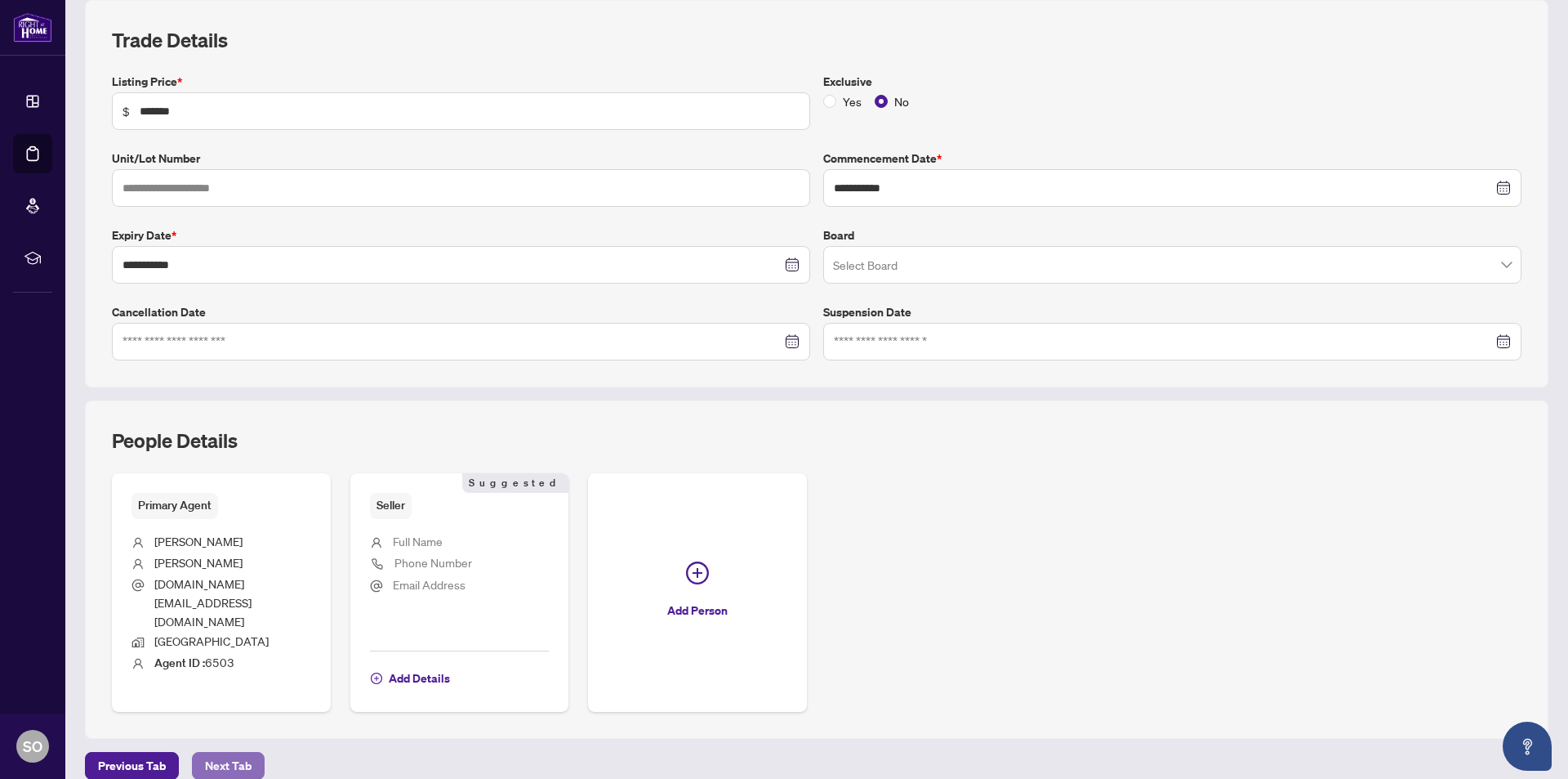
click at [216, 753] on span "Next Tab" at bounding box center [228, 765] width 47 height 26
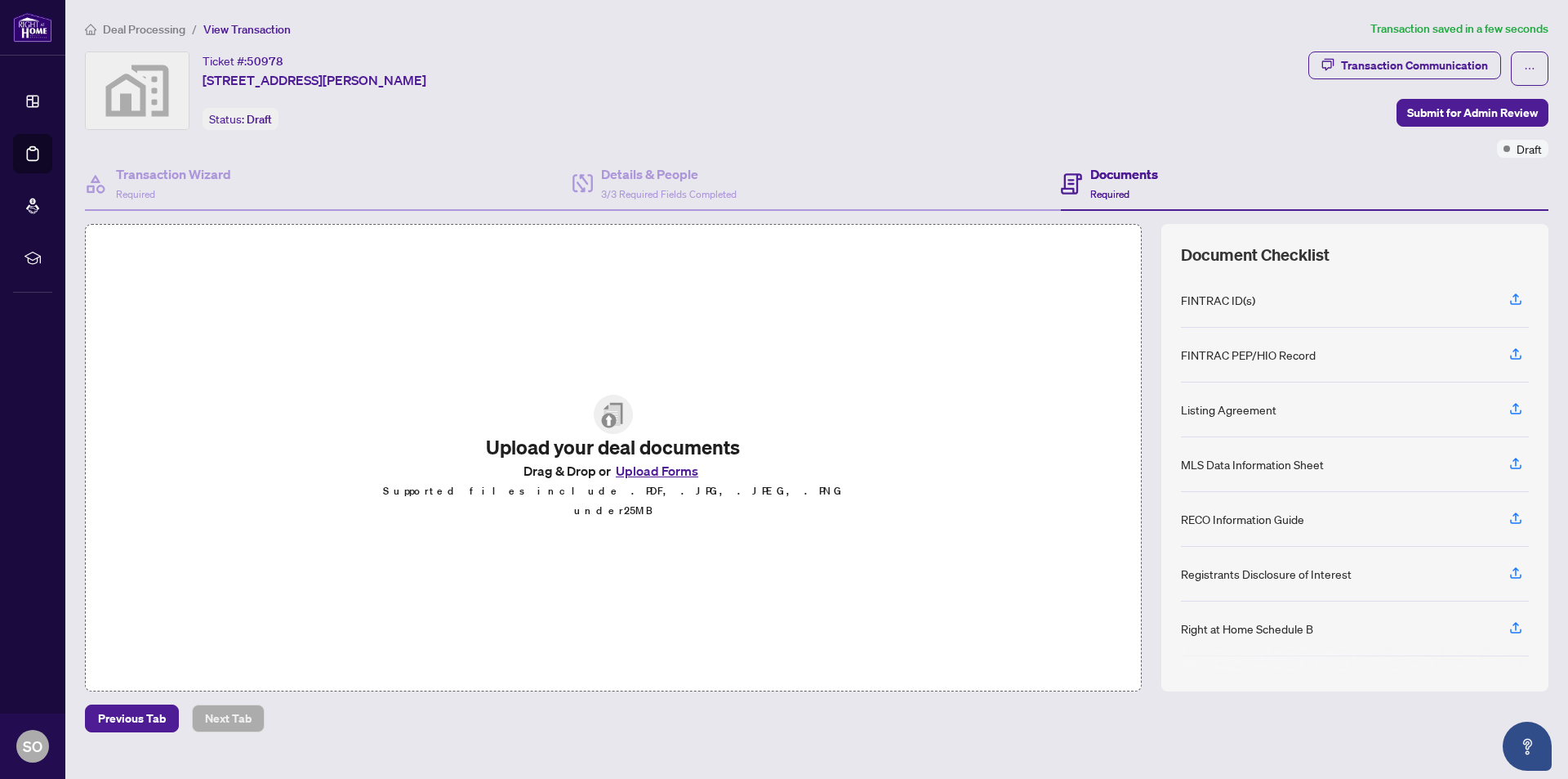
click at [649, 481] on button "Upload Forms" at bounding box center [657, 471] width 92 height 21
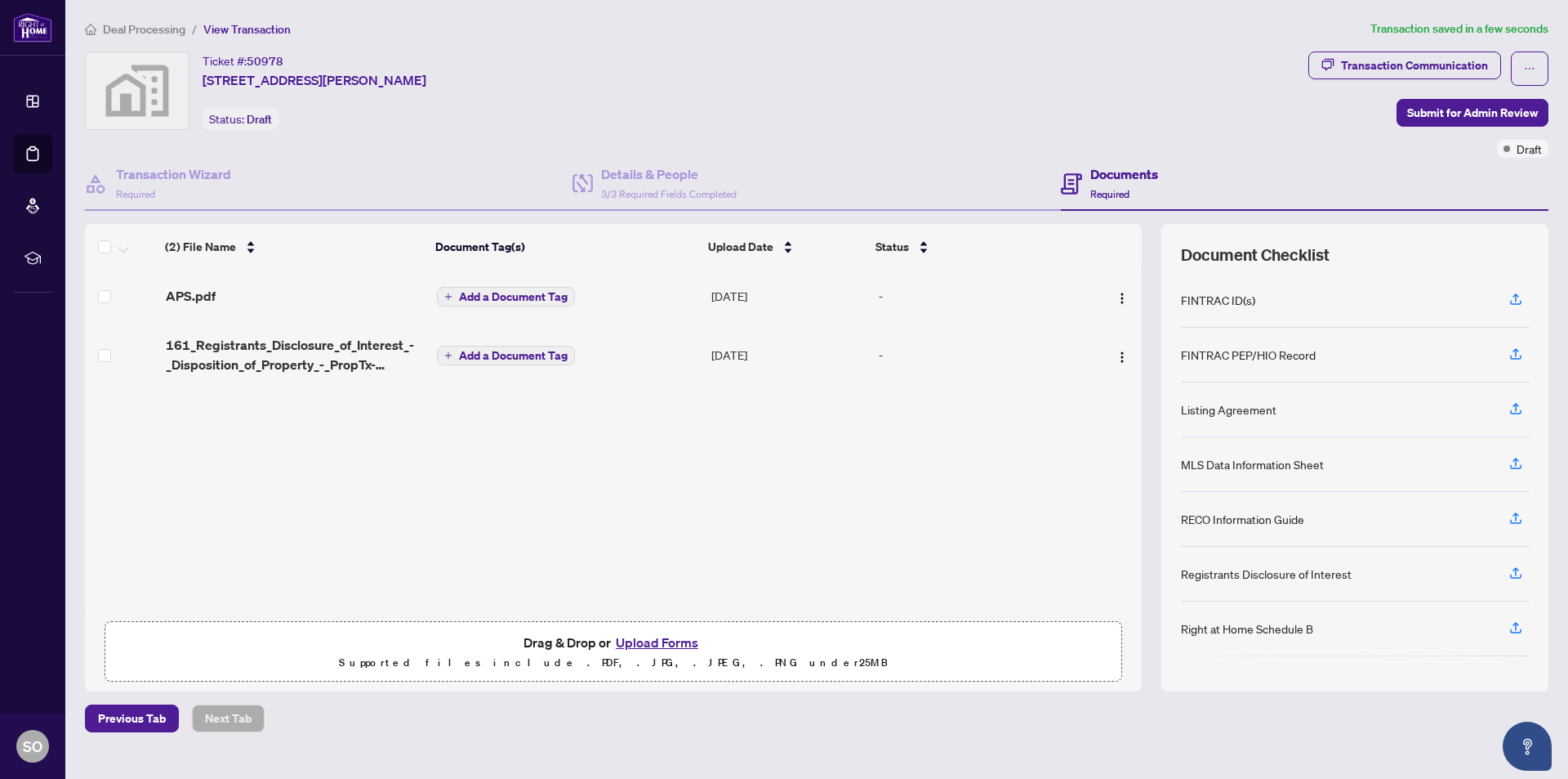
click at [282, 489] on div "APS.pdf Add a Document Tag [DATE] - 161_Registrants_Disclosure_of_Interest_-_Di…" at bounding box center [613, 442] width 1057 height 343
click at [924, 423] on div "APS.pdf Add a Document Tag [DATE] - 161_Registrants_Disclosure_of_Interest_-_Di…" at bounding box center [613, 442] width 1057 height 343
click at [1101, 194] on span "Required" at bounding box center [1110, 194] width 39 height 12
click at [1436, 110] on span "Submit for Admin Review" at bounding box center [1472, 113] width 131 height 26
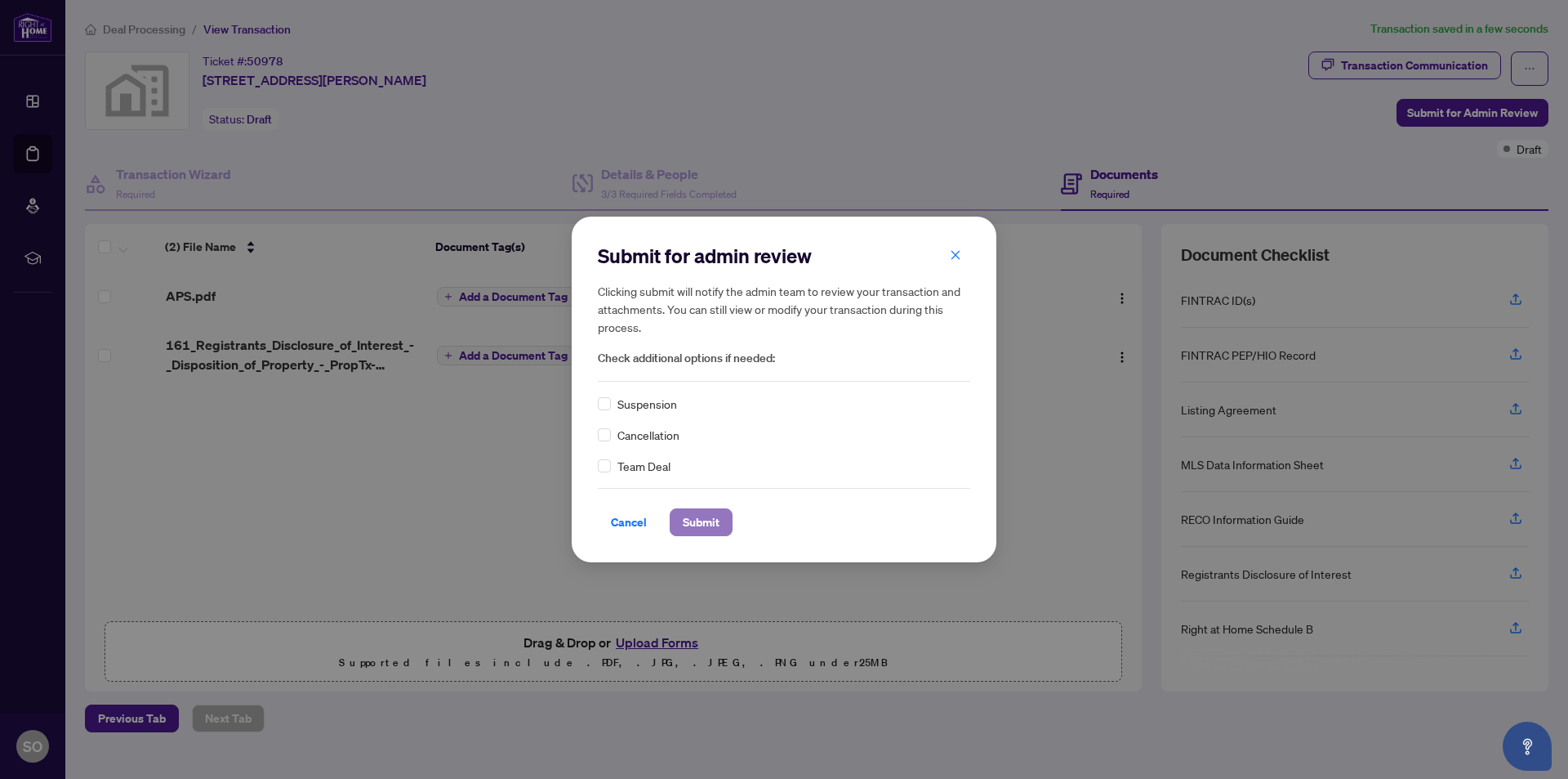
click at [704, 524] on span "Submit" at bounding box center [701, 522] width 37 height 26
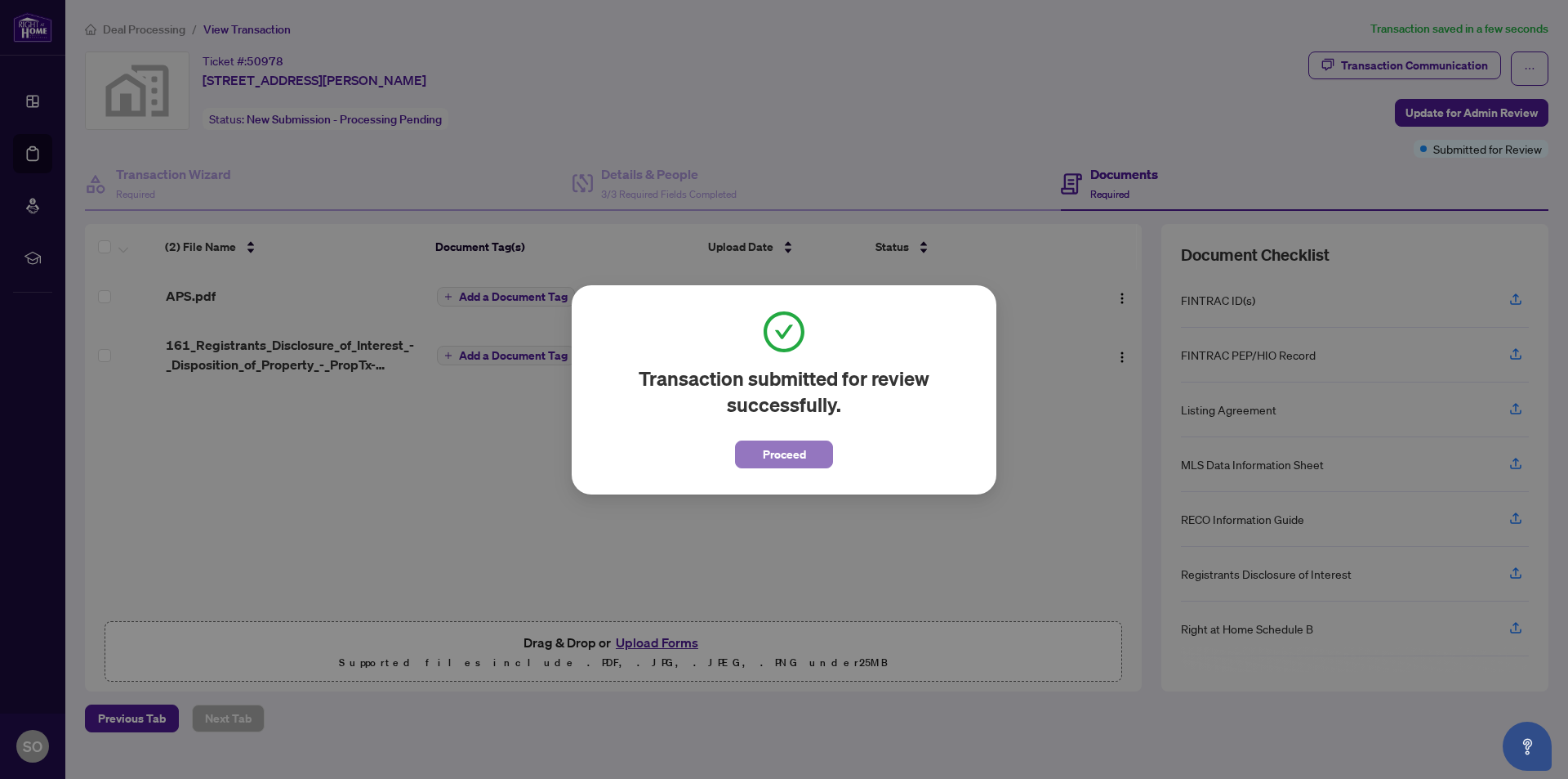
click at [777, 453] on span "Proceed" at bounding box center [784, 454] width 44 height 26
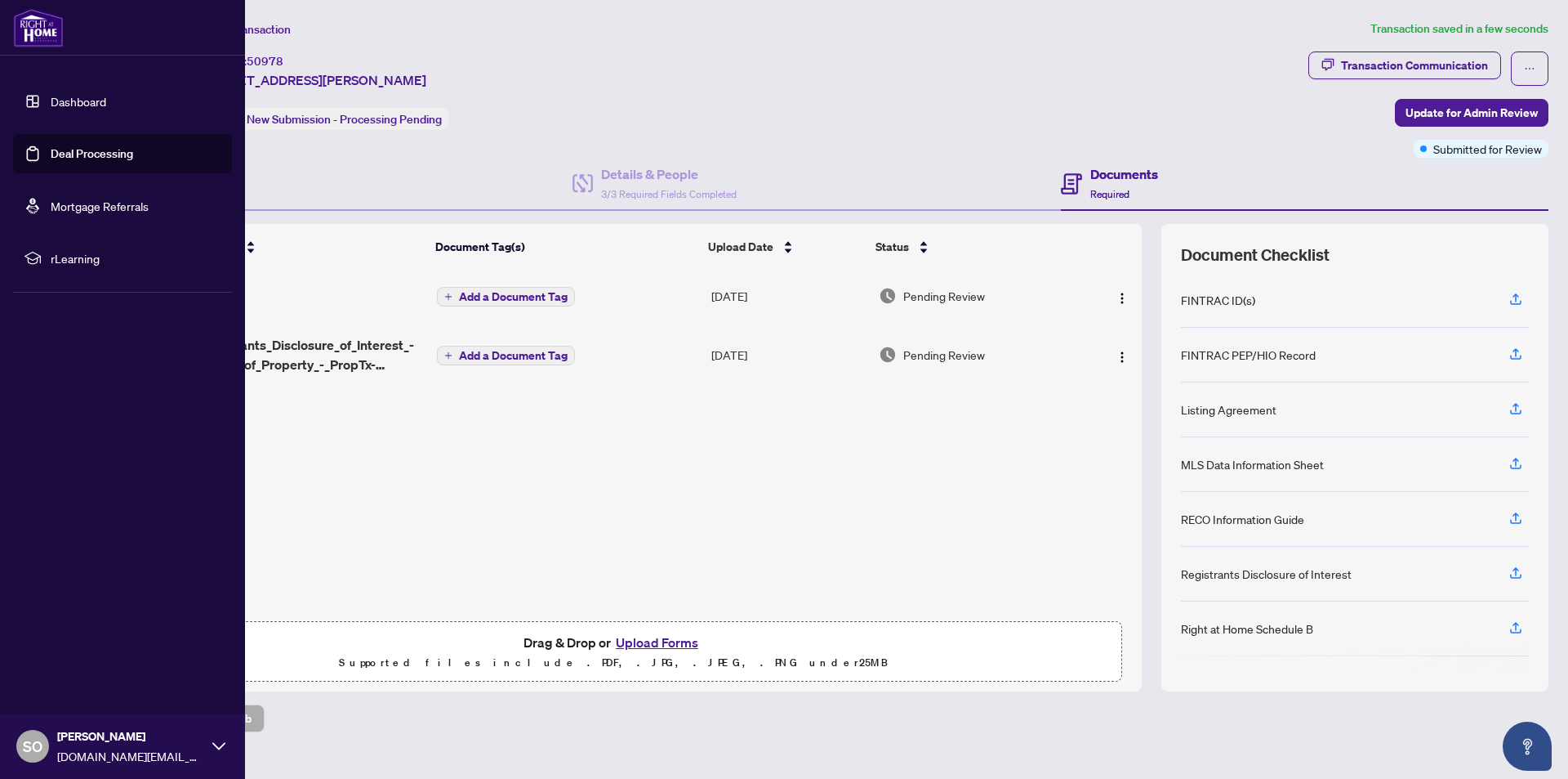
click at [88, 153] on link "Deal Processing" at bounding box center [91, 153] width 83 height 15
